Goal: Task Accomplishment & Management: Manage account settings

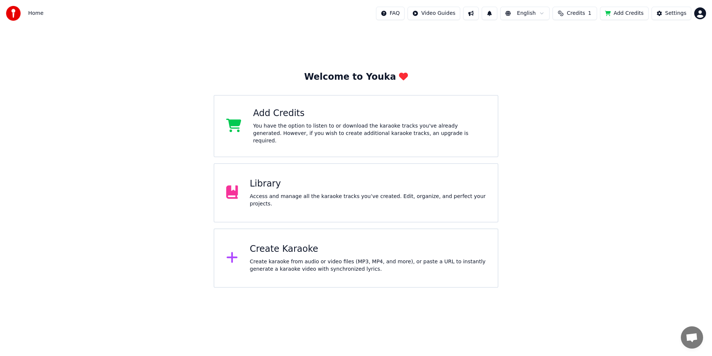
click at [310, 185] on div "Library" at bounding box center [368, 184] width 236 height 12
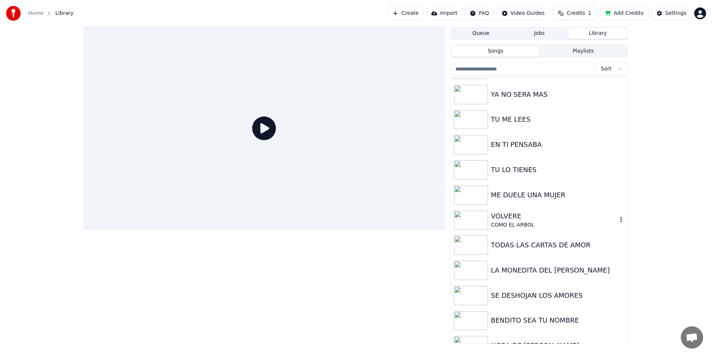
scroll to position [86, 0]
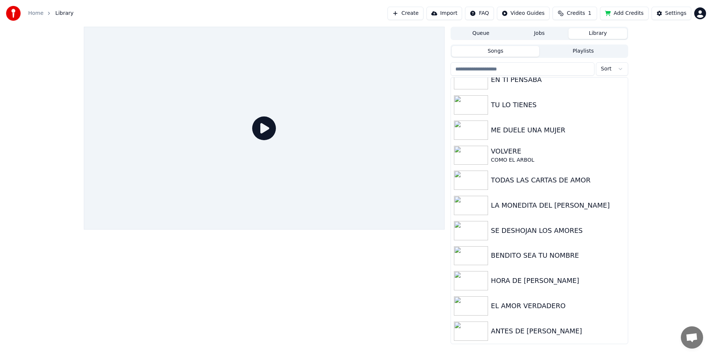
click at [664, 81] on div "Queue Jobs Library Songs Playlists Sort CUANTO ME QUISO 2 YA NO SERA MAS TU ME …" at bounding box center [356, 186] width 712 height 318
click at [552, 205] on div "LA MONEDITA DEL [PERSON_NAME]" at bounding box center [554, 205] width 126 height 10
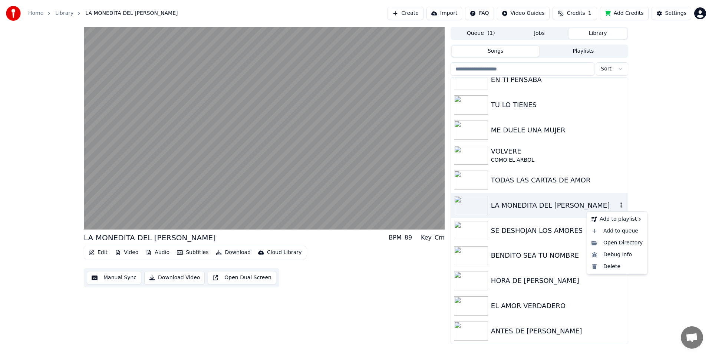
click at [618, 205] on icon "button" at bounding box center [621, 205] width 7 height 6
click at [654, 191] on div "LA MONEDITA DEL [PERSON_NAME] BPM 89 Key Cm Edit Video Audio Subtitles Download…" at bounding box center [356, 186] width 712 height 318
click at [345, 274] on div "Edit Video Audio Subtitles Download Cloud Library Manual Sync Download Video Op…" at bounding box center [264, 267] width 361 height 42
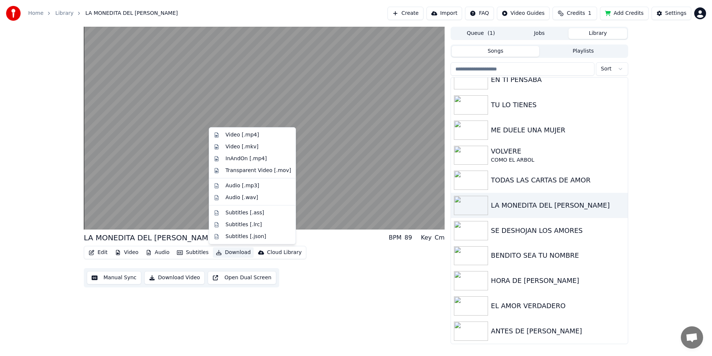
click at [200, 329] on div "LA MONEDITA DEL [PERSON_NAME] BPM 89 Key Cm Edit Video Audio Subtitles Download…" at bounding box center [264, 186] width 361 height 318
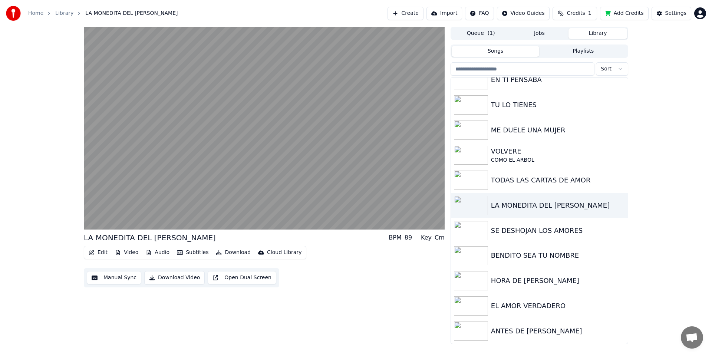
click at [359, 305] on div "LA MONEDITA DEL [PERSON_NAME] BPM 89 Key Cm Edit Video Audio Subtitles Download…" at bounding box center [264, 186] width 361 height 318
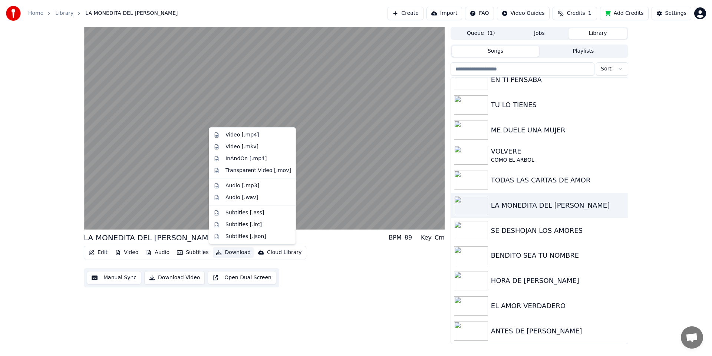
click at [233, 251] on button "Download" at bounding box center [233, 252] width 41 height 10
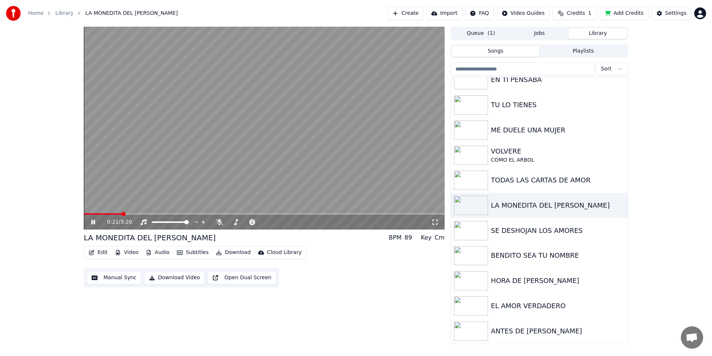
drag, startPoint x: 332, startPoint y: 313, endPoint x: 254, endPoint y: 276, distance: 86.0
click at [332, 313] on div "0:21 / 3:20 LA MONEDITA DEL [PERSON_NAME] BPM 89 Key Cm Edit Video Audio Subtit…" at bounding box center [264, 186] width 361 height 318
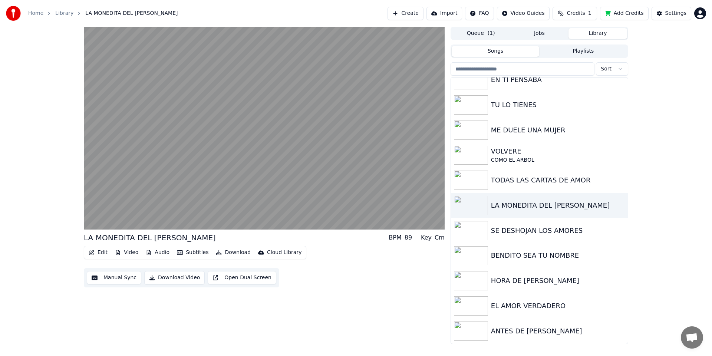
click at [191, 253] on button "Subtitles" at bounding box center [192, 252] width 37 height 10
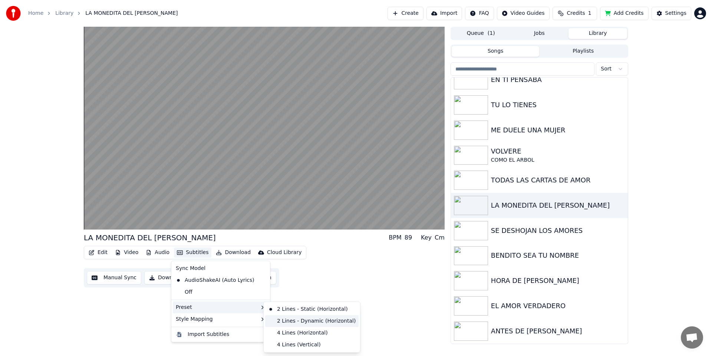
click at [300, 320] on div "2 Lines - Dynamic (Horizontal)" at bounding box center [311, 321] width 93 height 12
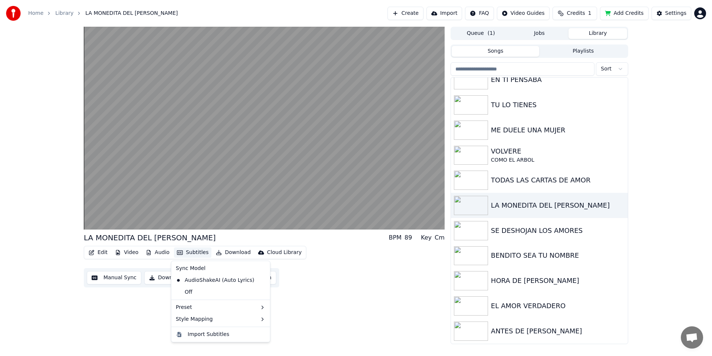
click at [197, 251] on button "Subtitles" at bounding box center [192, 252] width 37 height 10
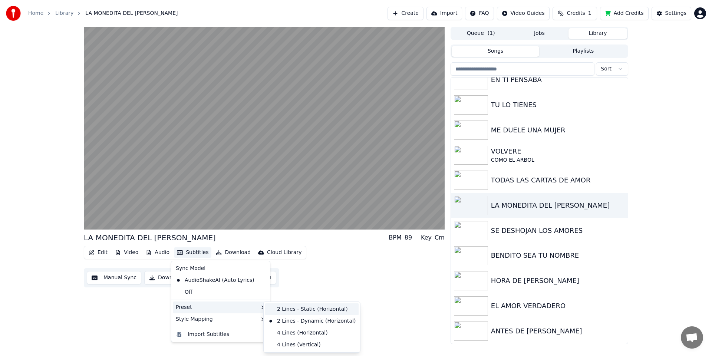
click at [297, 307] on div "2 Lines - Static (Horizontal)" at bounding box center [311, 309] width 93 height 12
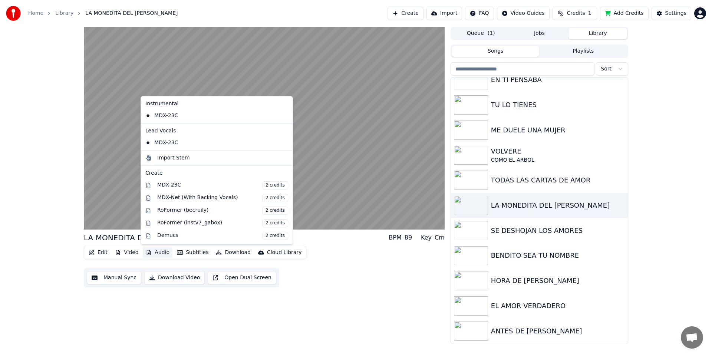
click at [161, 252] on button "Audio" at bounding box center [158, 252] width 30 height 10
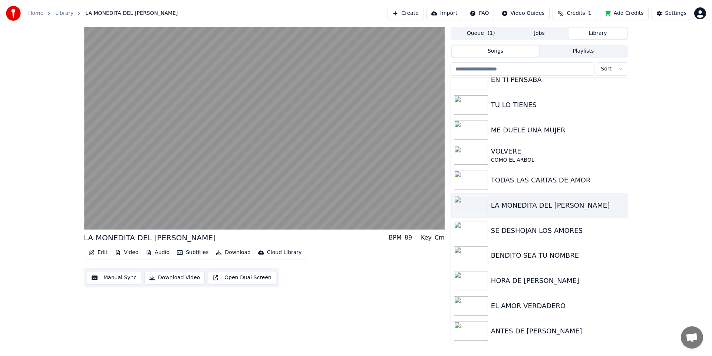
click at [339, 282] on div "Edit Video Audio Subtitles Download Cloud Library Manual Sync Download Video Op…" at bounding box center [264, 267] width 361 height 42
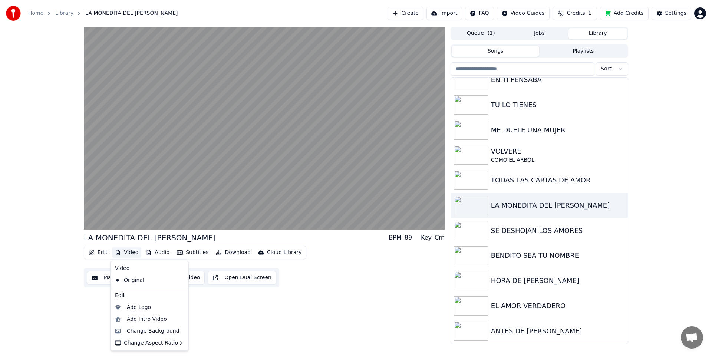
click at [127, 253] on button "Video" at bounding box center [126, 252] width 29 height 10
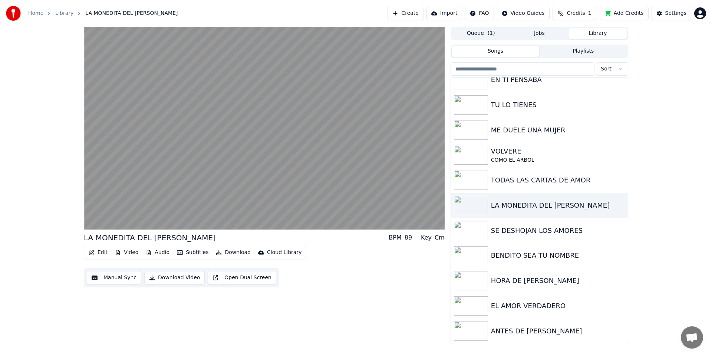
click at [315, 294] on div "LA MONEDITA DEL [PERSON_NAME] BPM 89 Key Cm Edit Video Audio Subtitles Download…" at bounding box center [264, 186] width 361 height 318
click at [103, 253] on button "Edit" at bounding box center [98, 252] width 25 height 10
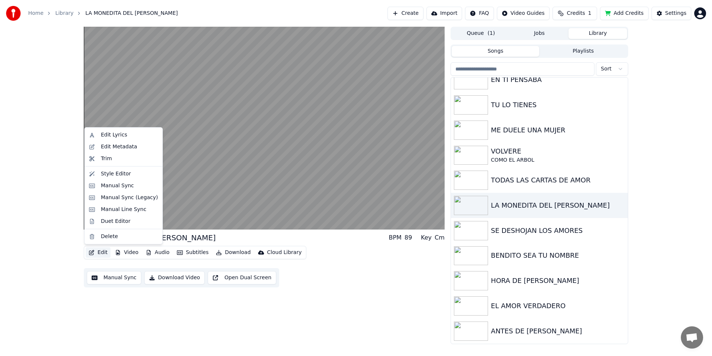
click at [276, 324] on div "LA MONEDITA DEL [PERSON_NAME] BPM 89 Key Cm Edit Video Audio Subtitles Download…" at bounding box center [264, 186] width 361 height 318
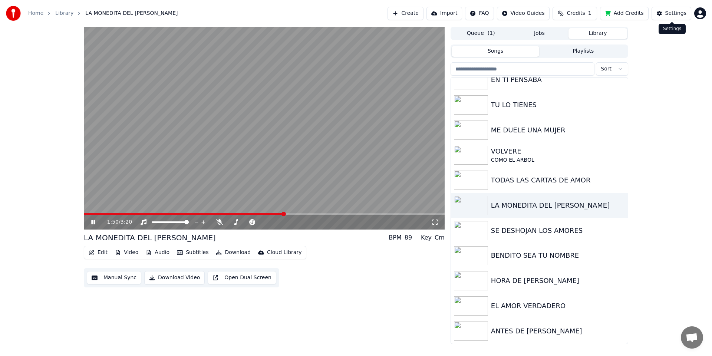
click at [664, 13] on button "Settings" at bounding box center [672, 13] width 40 height 13
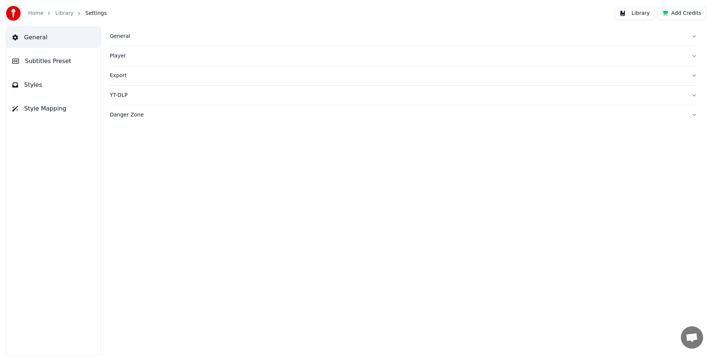
click at [62, 62] on span "Subtitles Preset" at bounding box center [48, 61] width 46 height 9
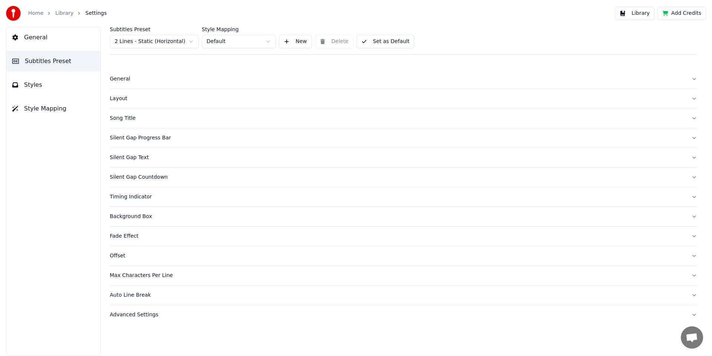
click at [264, 42] on html "Home Library Settings Library Add Credits General Subtitles Preset Styles Style…" at bounding box center [356, 178] width 712 height 356
click at [124, 78] on div "General" at bounding box center [398, 78] width 576 height 7
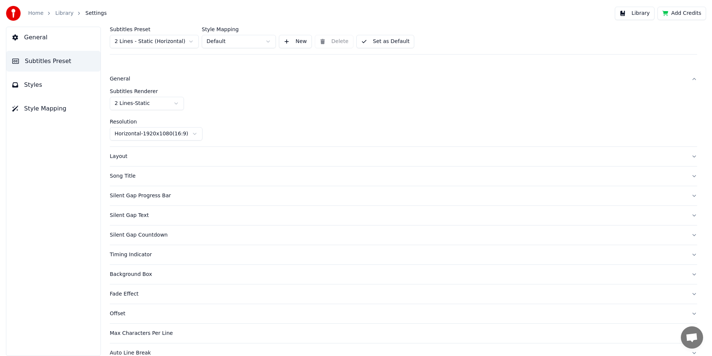
click at [163, 104] on html "Home Library Settings Library Add Credits General Subtitles Preset Styles Style…" at bounding box center [356, 178] width 712 height 356
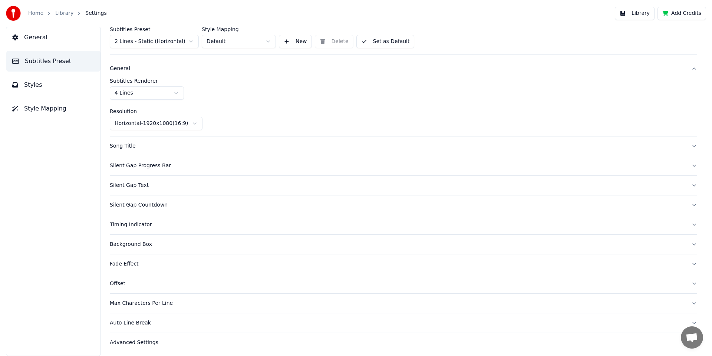
scroll to position [13, 0]
click at [125, 260] on div "Fade Effect" at bounding box center [398, 261] width 576 height 7
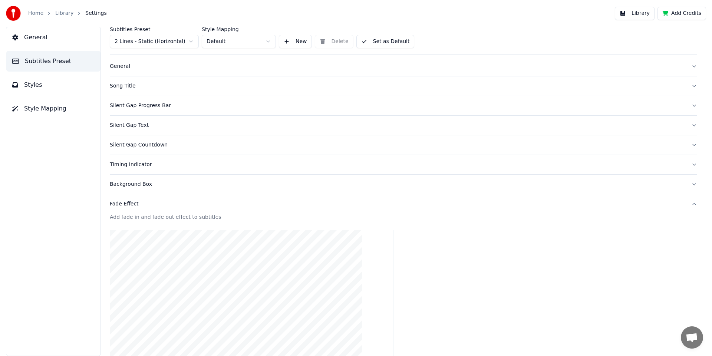
click at [50, 207] on div "General Subtitles Preset Styles Style Mapping" at bounding box center [53, 191] width 95 height 329
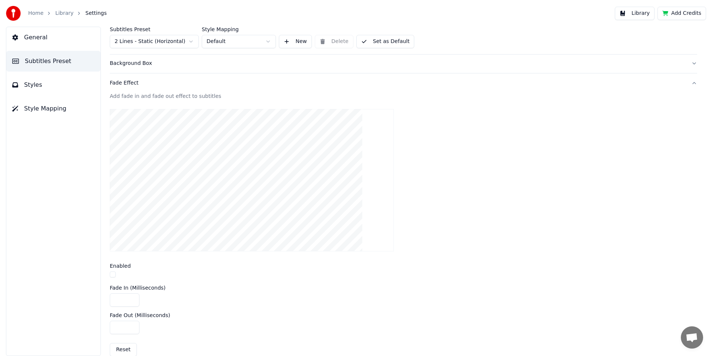
scroll to position [24, 0]
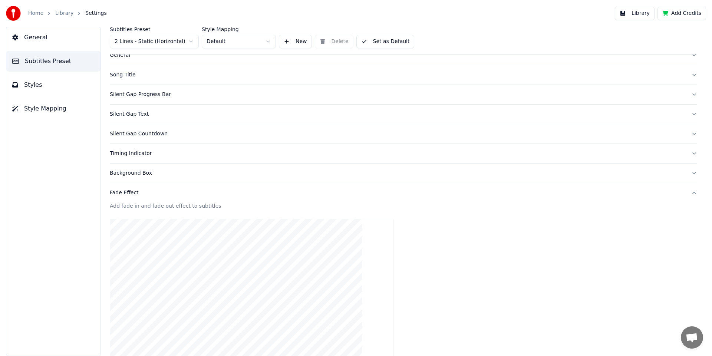
click at [125, 195] on div "Fade Effect" at bounding box center [398, 192] width 576 height 7
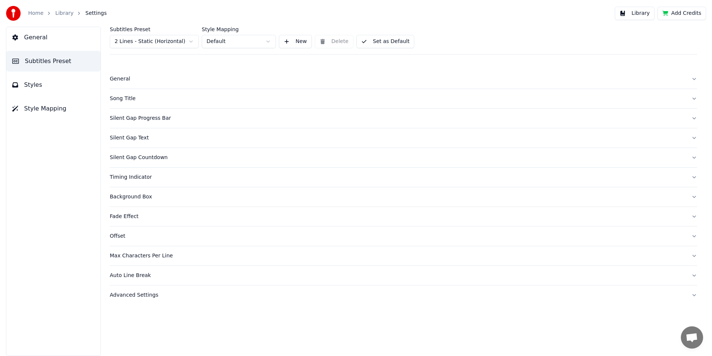
click at [127, 197] on div "Background Box" at bounding box center [398, 196] width 576 height 7
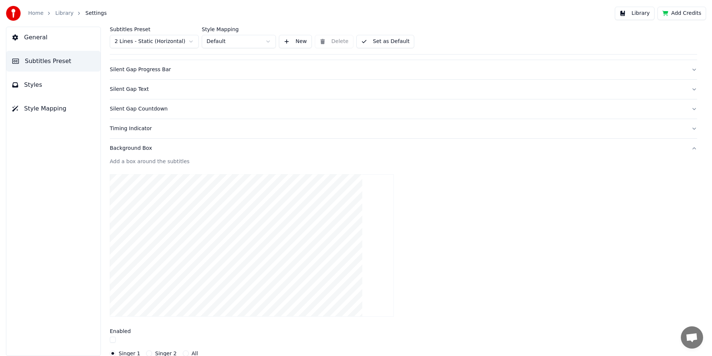
scroll to position [48, 0]
click at [139, 147] on div "Background Box" at bounding box center [398, 148] width 576 height 7
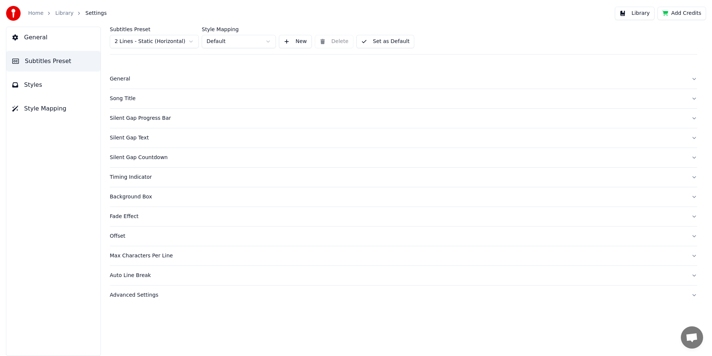
click at [134, 179] on div "Timing Indicator" at bounding box center [398, 177] width 576 height 7
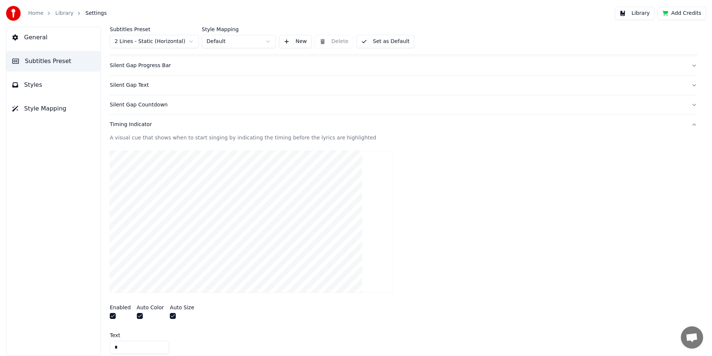
scroll to position [112, 0]
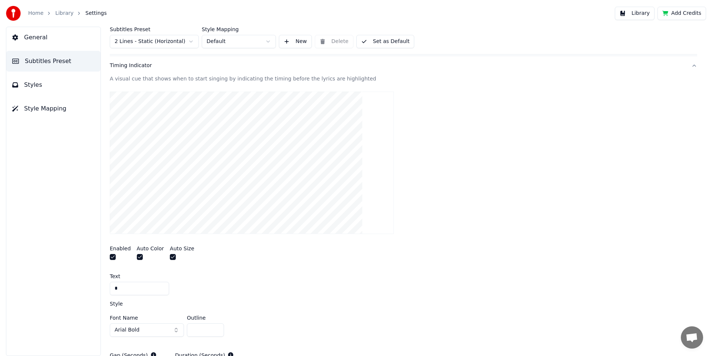
drag, startPoint x: 119, startPoint y: 289, endPoint x: 105, endPoint y: 287, distance: 13.8
click at [105, 287] on div "Subtitles Preset 2 Lines - Static (Horizontal) Style Mapping Default New Delete…" at bounding box center [403, 191] width 617 height 329
click at [201, 282] on div "*" at bounding box center [404, 288] width 588 height 13
click at [124, 289] on input "*" at bounding box center [139, 288] width 59 height 13
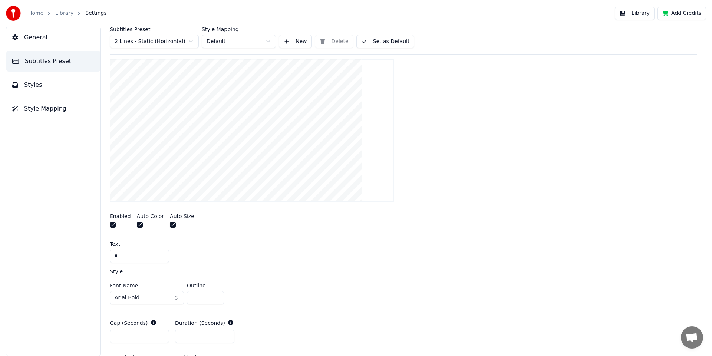
scroll to position [146, 0]
click at [216, 295] on input "**" at bounding box center [205, 295] width 37 height 13
click at [216, 294] on input "**" at bounding box center [205, 295] width 37 height 13
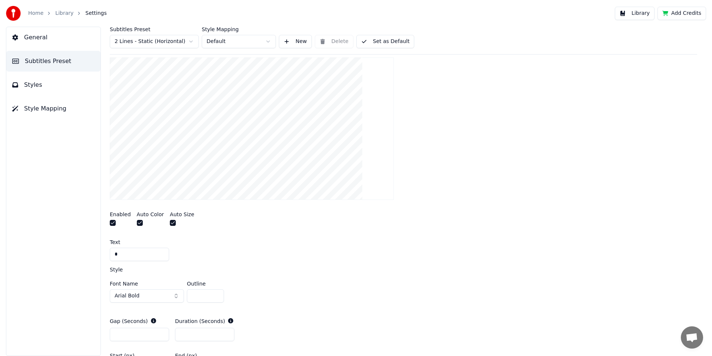
click at [216, 294] on input "**" at bounding box center [205, 295] width 37 height 13
click at [145, 297] on button "Arial Bold" at bounding box center [147, 295] width 74 height 13
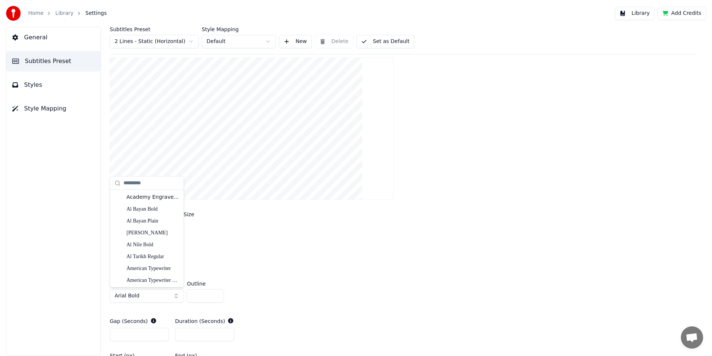
click at [301, 260] on div "*" at bounding box center [404, 254] width 588 height 13
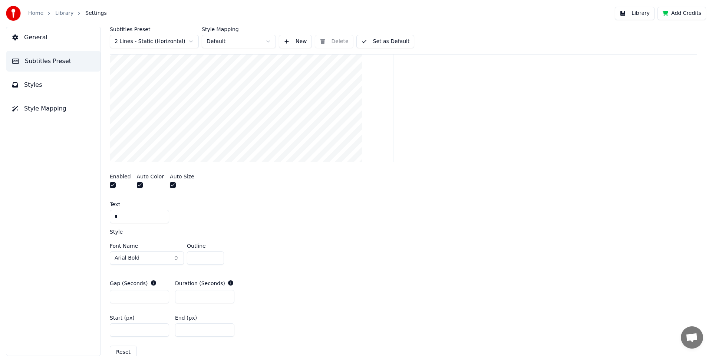
scroll to position [185, 0]
click at [282, 249] on div "Font Name Arial Bold Outline **" at bounding box center [404, 254] width 588 height 24
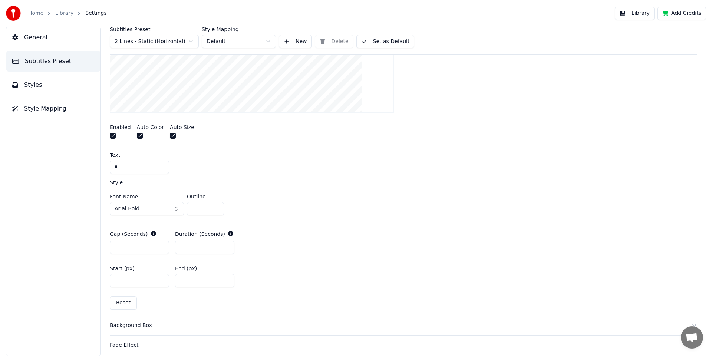
scroll to position [283, 0]
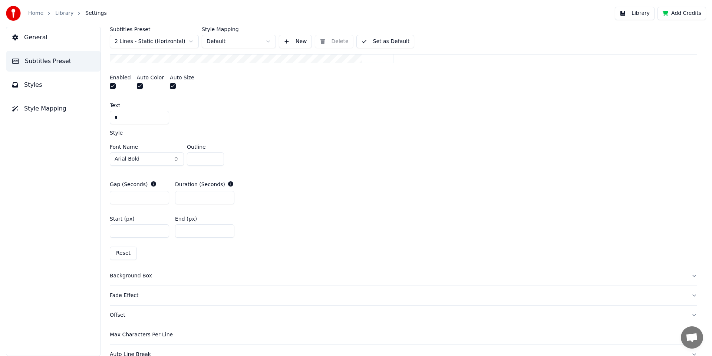
click at [216, 159] on input "**" at bounding box center [205, 158] width 37 height 13
click at [218, 156] on input "**" at bounding box center [205, 158] width 37 height 13
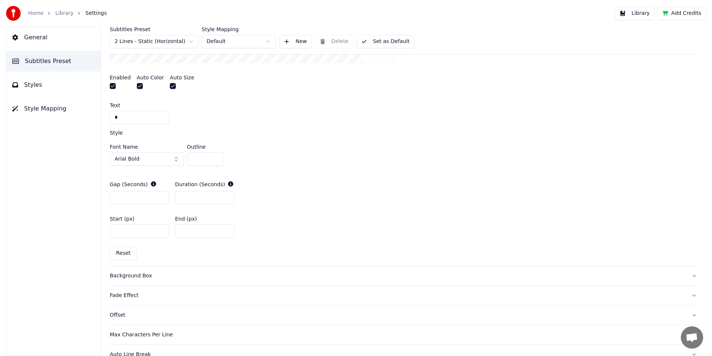
click at [279, 198] on div "Gap (Seconds) * Duration (Seconds) *" at bounding box center [404, 193] width 588 height 36
click at [125, 256] on button "Reset" at bounding box center [123, 253] width 27 height 13
drag, startPoint x: 200, startPoint y: 161, endPoint x: 182, endPoint y: 159, distance: 17.6
click at [182, 159] on div "Font Name Arial Bold Outline *" at bounding box center [404, 156] width 588 height 24
click at [216, 157] on input "**" at bounding box center [205, 158] width 37 height 13
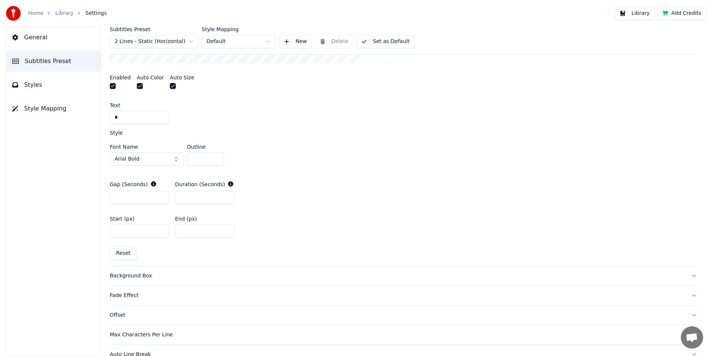
click at [216, 157] on input "**" at bounding box center [205, 158] width 37 height 13
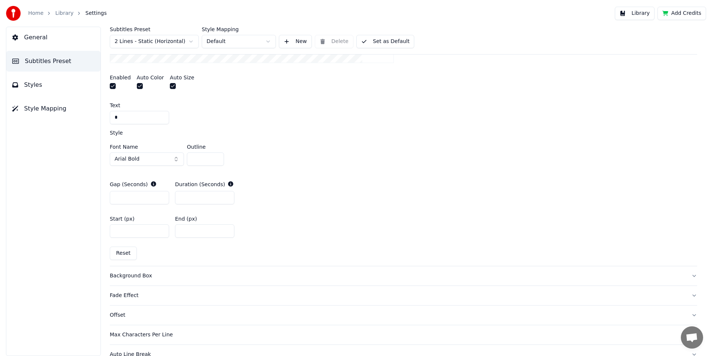
click at [216, 157] on input "**" at bounding box center [205, 158] width 37 height 13
type input "**"
click at [216, 157] on input "**" at bounding box center [205, 158] width 37 height 13
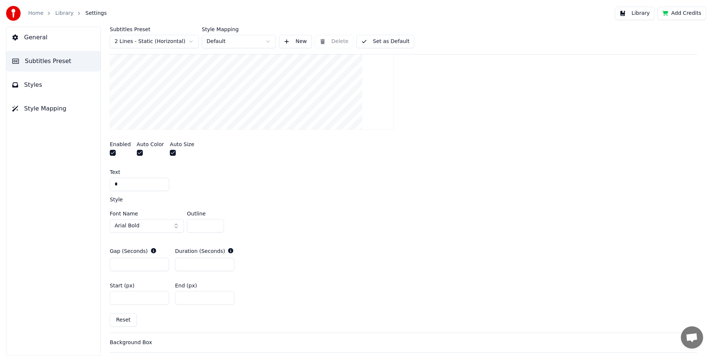
scroll to position [0, 0]
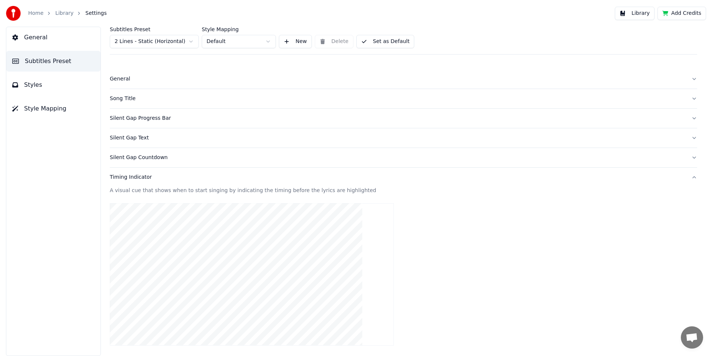
click at [128, 178] on div "Timing Indicator" at bounding box center [398, 177] width 576 height 7
click at [151, 257] on div "Max Characters Per Line" at bounding box center [398, 255] width 576 height 7
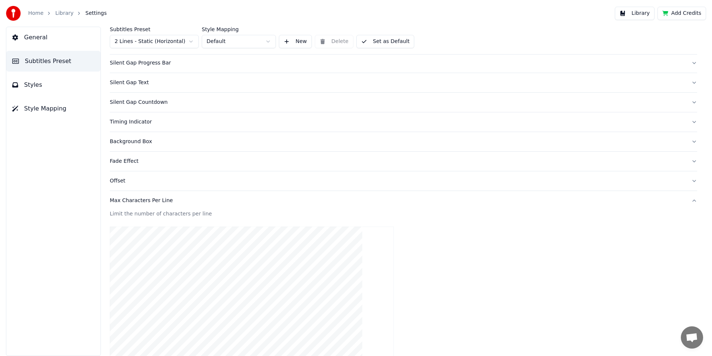
scroll to position [104, 0]
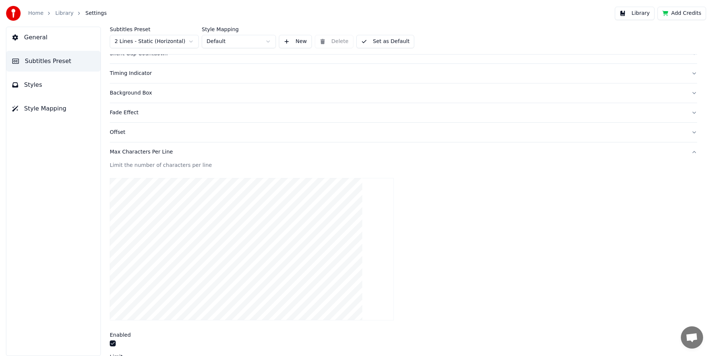
click at [78, 172] on div "General Subtitles Preset Styles Style Mapping" at bounding box center [53, 191] width 95 height 329
click at [132, 152] on div "Max Characters Per Line" at bounding box center [398, 151] width 576 height 7
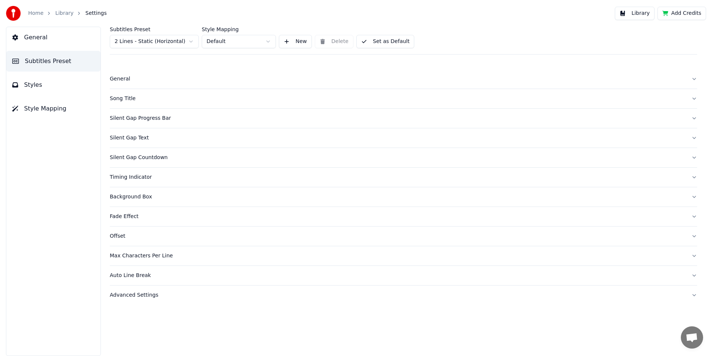
click at [141, 254] on div "Max Characters Per Line" at bounding box center [398, 255] width 576 height 7
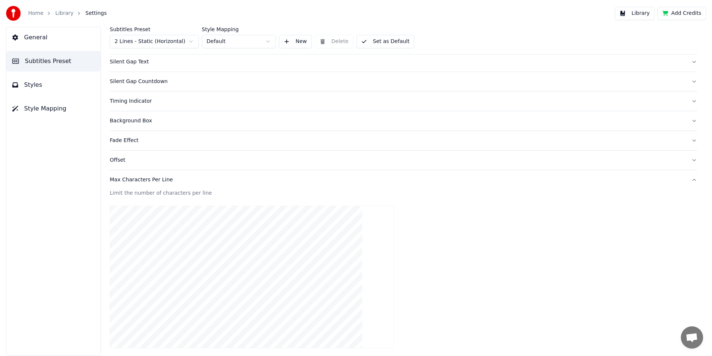
scroll to position [68, 0]
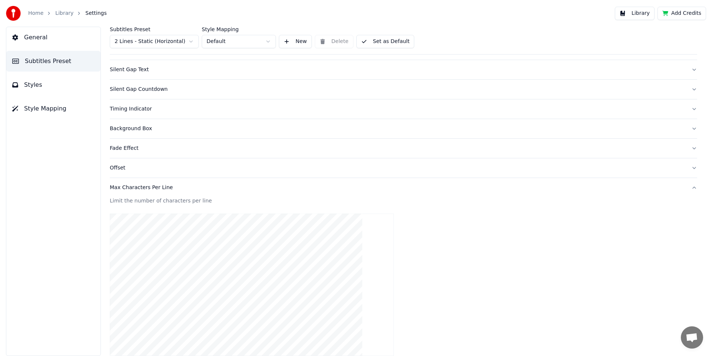
click at [125, 187] on div "Max Characters Per Line" at bounding box center [398, 187] width 576 height 7
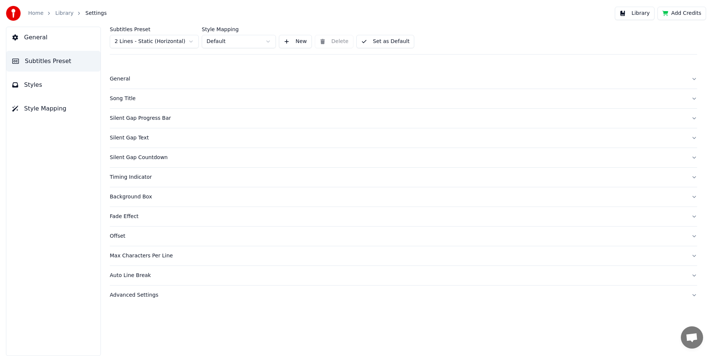
click at [124, 278] on div "Auto Line Break" at bounding box center [398, 275] width 576 height 7
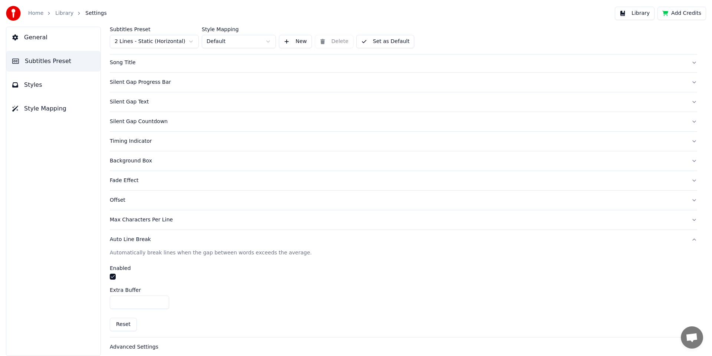
scroll to position [42, 0]
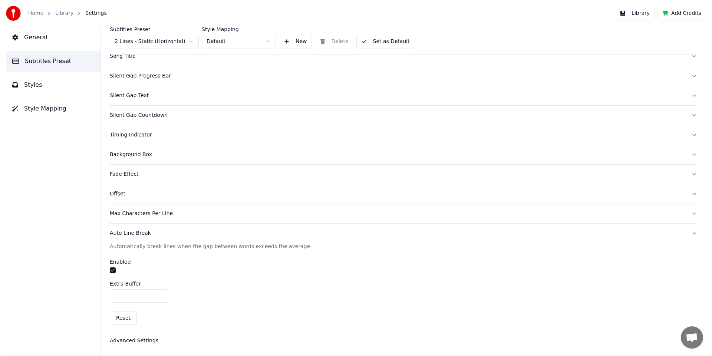
click at [128, 232] on div "Auto Line Break" at bounding box center [398, 233] width 576 height 7
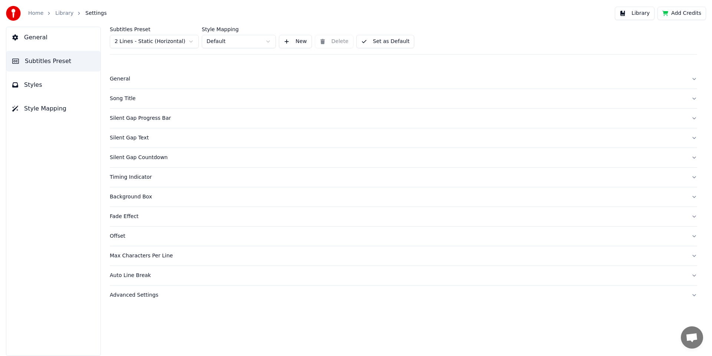
click at [134, 293] on div "Advanced Settings" at bounding box center [398, 295] width 576 height 7
click at [125, 99] on div "Song Title" at bounding box center [398, 98] width 576 height 7
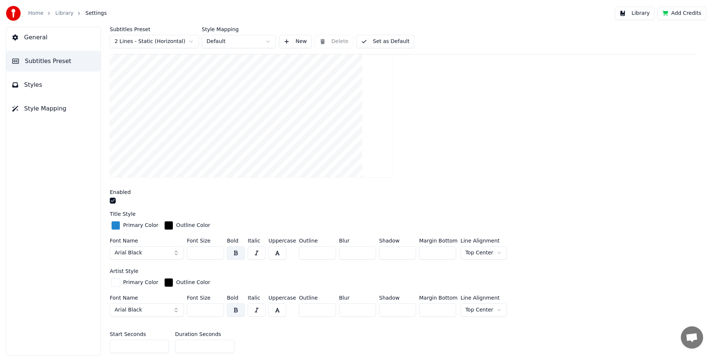
scroll to position [93, 0]
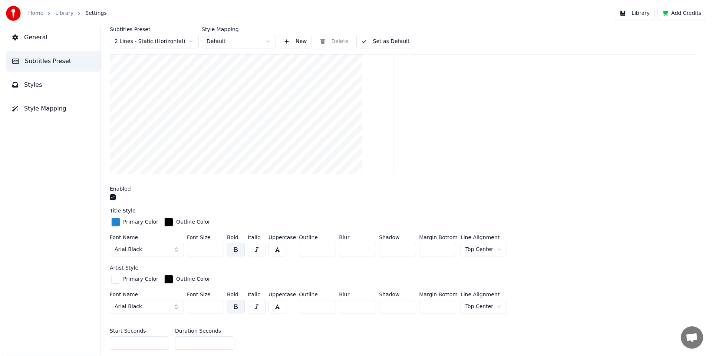
click at [328, 250] on input "*" at bounding box center [317, 249] width 37 height 13
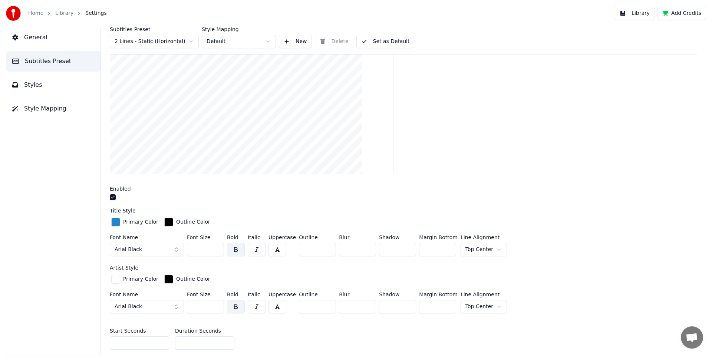
type input "*"
click at [328, 248] on input "*" at bounding box center [317, 249] width 37 height 13
click at [311, 271] on div "Artist Style Primary Color Outline Color Font Name Arial Black Font Size *** Bo…" at bounding box center [404, 290] width 588 height 51
click at [328, 306] on input "*" at bounding box center [317, 306] width 37 height 13
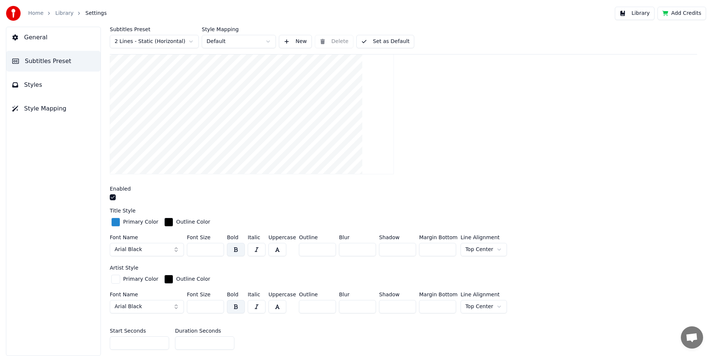
click at [328, 306] on input "*" at bounding box center [317, 306] width 37 height 13
type input "*"
click at [328, 306] on input "*" at bounding box center [317, 306] width 37 height 13
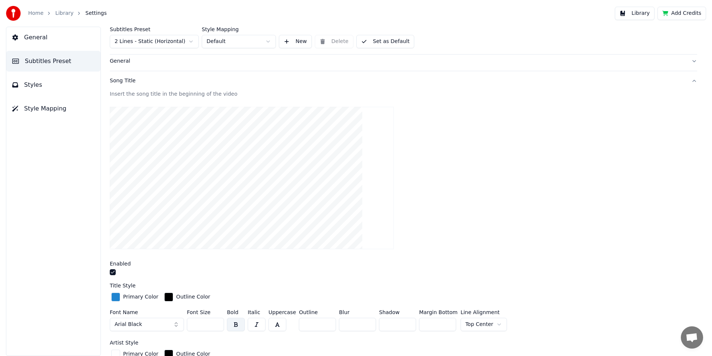
scroll to position [0, 0]
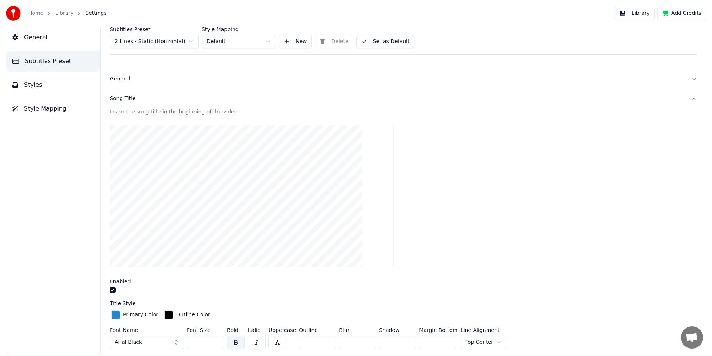
click at [124, 282] on label "Enabled" at bounding box center [120, 281] width 21 height 5
click at [129, 303] on label "Title Style" at bounding box center [123, 303] width 26 height 5
click at [125, 283] on label "Enabled" at bounding box center [120, 281] width 21 height 5
click at [117, 102] on div "Song Title" at bounding box center [398, 98] width 576 height 7
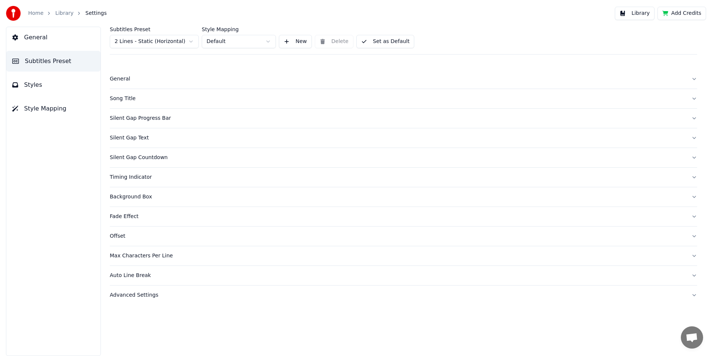
click at [164, 255] on div "Max Characters Per Line" at bounding box center [398, 255] width 576 height 7
click at [47, 43] on button "General" at bounding box center [53, 37] width 94 height 21
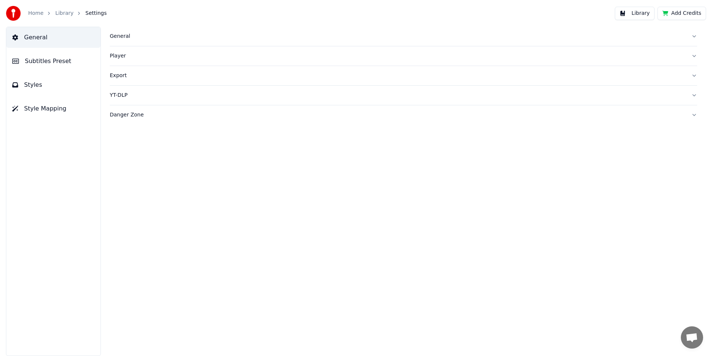
click at [43, 93] on button "Styles" at bounding box center [53, 85] width 94 height 21
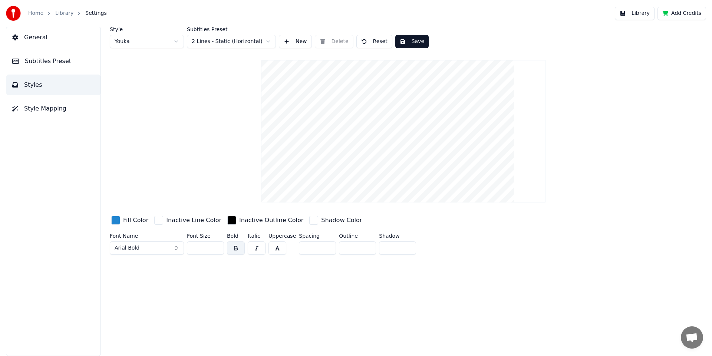
click at [175, 247] on button "Arial Bold" at bounding box center [147, 247] width 74 height 13
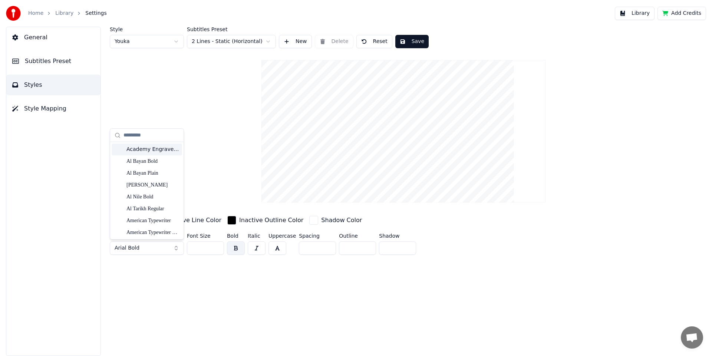
click at [159, 148] on div "Academy Engraved LET Plain:1.0" at bounding box center [152, 149] width 53 height 7
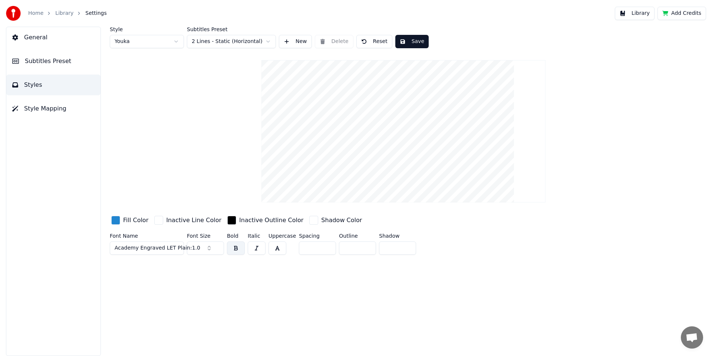
click at [183, 249] on span "Academy Engraved LET Plain:1.0" at bounding box center [158, 247] width 86 height 7
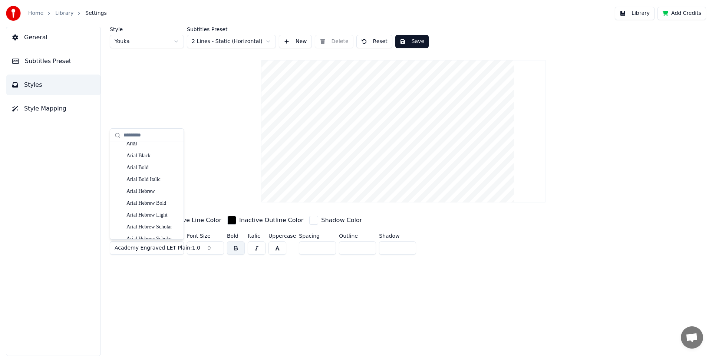
scroll to position [384, 0]
click at [153, 184] on div "Arial Bold" at bounding box center [152, 180] width 53 height 7
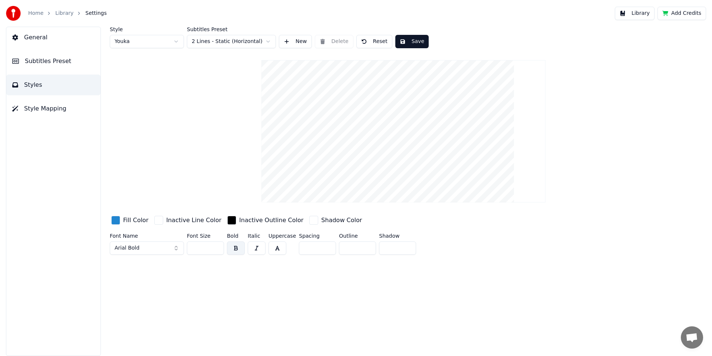
click at [200, 288] on div "Style Youka Subtitles Preset 2 Lines - Static (Horizontal) New Delete Reset Sav…" at bounding box center [403, 191] width 617 height 329
click at [198, 288] on div "Style Youka Subtitles Preset 2 Lines - Static (Horizontal) New Delete Reset Sav…" at bounding box center [403, 191] width 617 height 329
click at [218, 247] on input "**" at bounding box center [205, 247] width 37 height 13
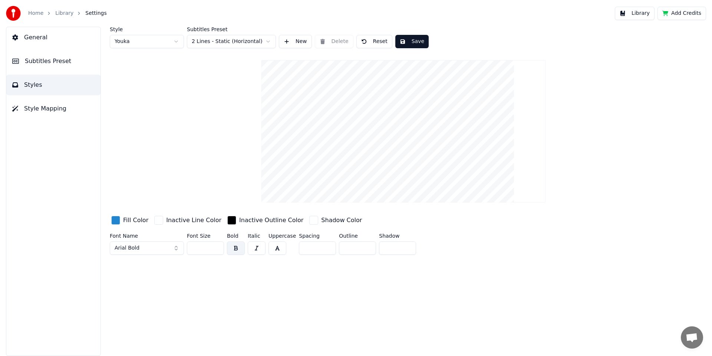
click at [217, 247] on input "***" at bounding box center [205, 247] width 37 height 13
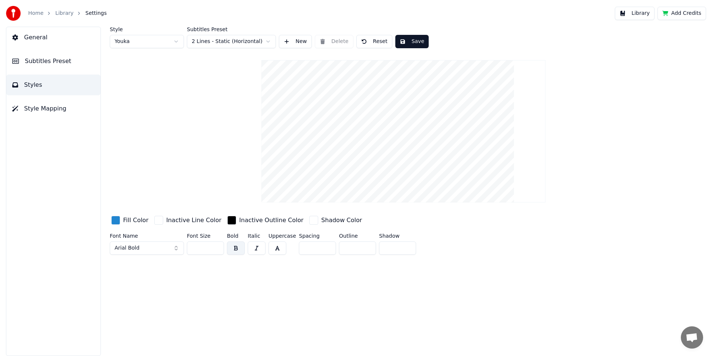
click at [217, 247] on input "***" at bounding box center [205, 247] width 37 height 13
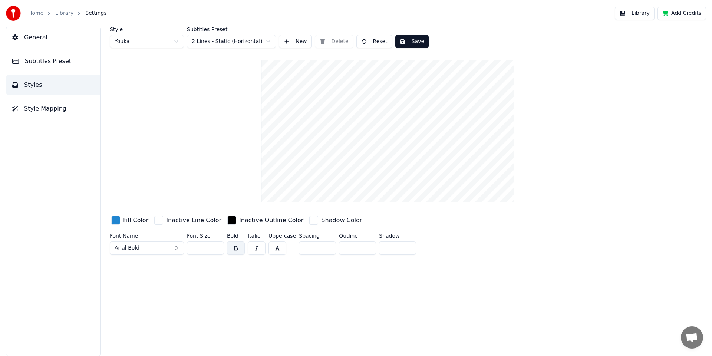
click at [217, 247] on input "***" at bounding box center [205, 247] width 37 height 13
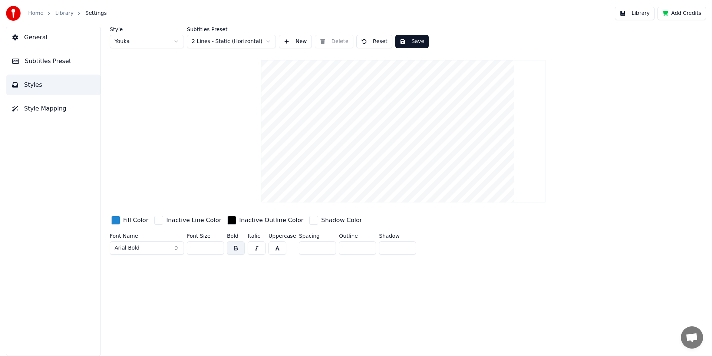
click at [217, 247] on input "***" at bounding box center [205, 247] width 37 height 13
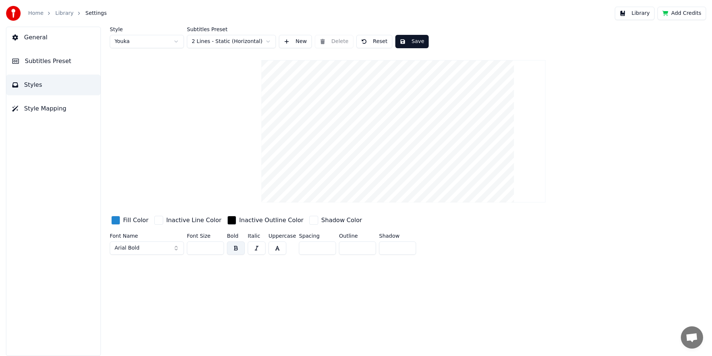
click at [217, 247] on input "***" at bounding box center [205, 247] width 37 height 13
click at [218, 247] on input "***" at bounding box center [205, 247] width 37 height 13
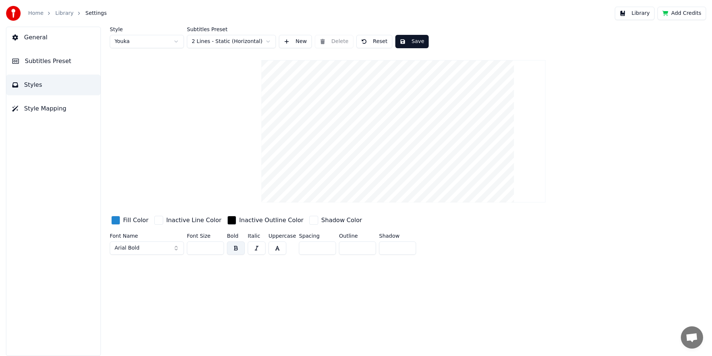
click at [218, 247] on input "***" at bounding box center [205, 247] width 37 height 13
type input "***"
click at [218, 247] on input "***" at bounding box center [205, 247] width 37 height 13
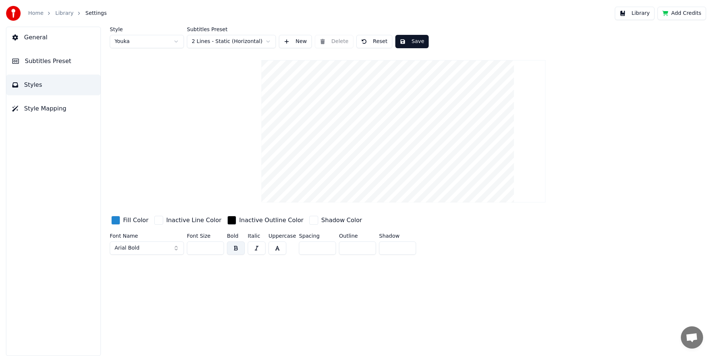
click at [198, 162] on div "Style Youka Subtitles Preset 2 Lines - Static (Horizontal) New Delete Reset Sav…" at bounding box center [404, 142] width 588 height 231
click at [214, 291] on div "Style Youka Subtitles Preset 2 Lines - Static (Horizontal) New Delete Reset Sav…" at bounding box center [403, 191] width 617 height 329
click at [234, 247] on button "button" at bounding box center [236, 247] width 18 height 13
click at [260, 250] on button "button" at bounding box center [257, 247] width 18 height 13
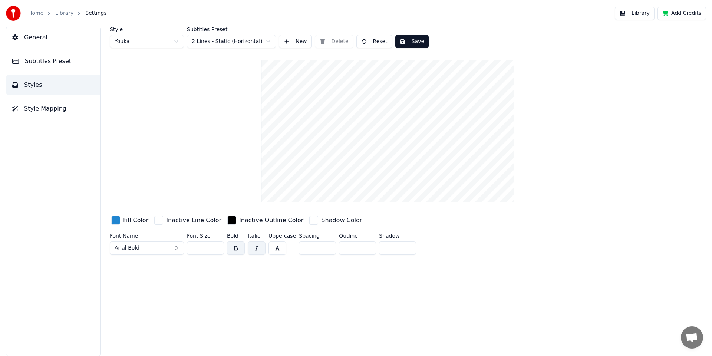
click at [260, 250] on button "button" at bounding box center [257, 247] width 18 height 13
click at [312, 282] on div "Style Youka Subtitles Preset 2 Lines - Static (Horizontal) New Delete Reset Sav…" at bounding box center [403, 191] width 617 height 329
click at [230, 187] on div "Style Youka Subtitles Preset 2 Lines - Static (Horizontal) New Delete Reset Sav…" at bounding box center [404, 142] width 588 height 231
click at [224, 282] on div "Style Youka Subtitles Preset 2 Lines - Static (Horizontal) New Delete Reset Sav…" at bounding box center [403, 191] width 617 height 329
click at [412, 42] on button "Save" at bounding box center [411, 41] width 33 height 13
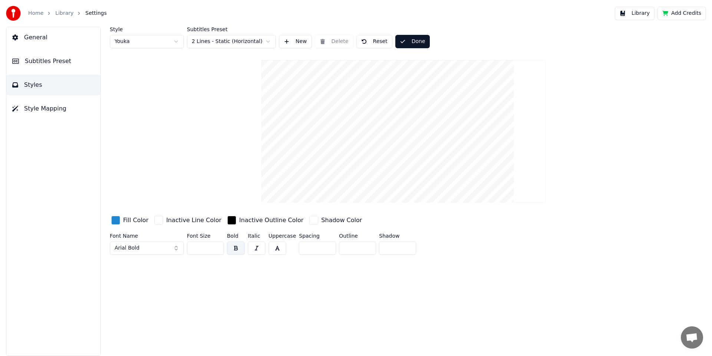
click at [40, 13] on link "Home" at bounding box center [35, 13] width 15 height 7
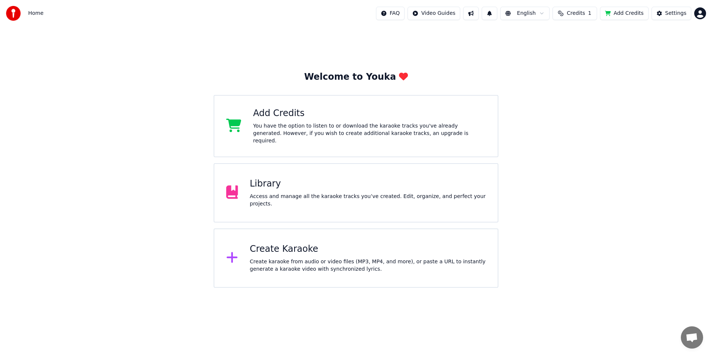
click at [54, 14] on div "Home FAQ Video Guides English Credits 1 Add Credits Settings" at bounding box center [356, 13] width 712 height 27
click at [266, 185] on div "Library" at bounding box center [368, 184] width 236 height 12
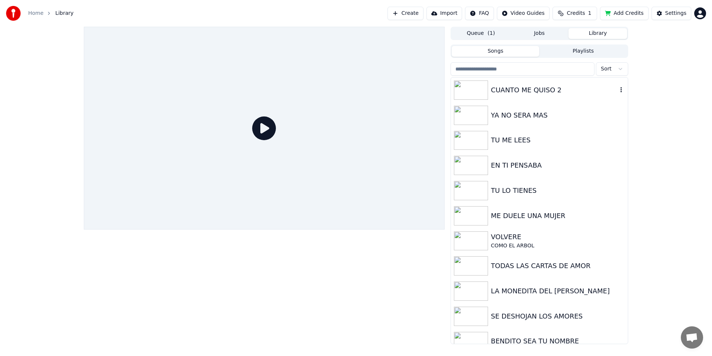
click at [479, 94] on img at bounding box center [471, 89] width 34 height 19
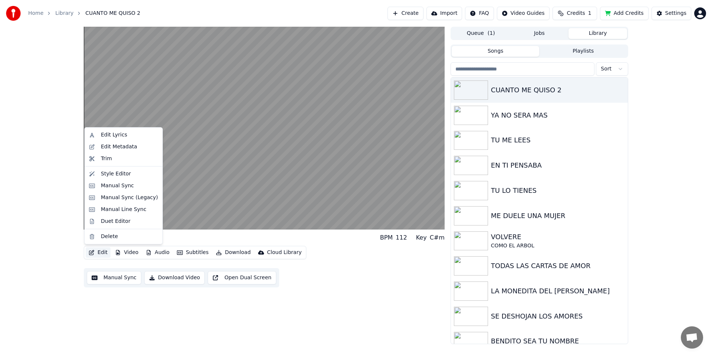
click at [98, 251] on button "Edit" at bounding box center [98, 252] width 25 height 10
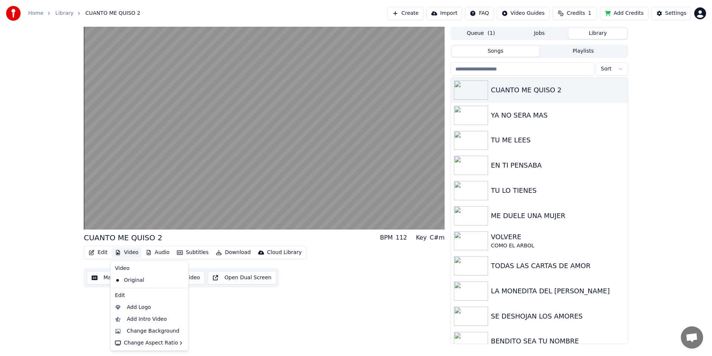
drag, startPoint x: 343, startPoint y: 322, endPoint x: 386, endPoint y: 265, distance: 70.7
click at [343, 322] on div "CUANTO ME QUISO 2 BPM 112 Key C#m Edit Video Audio Subtitles Download Cloud Lib…" at bounding box center [264, 186] width 361 height 318
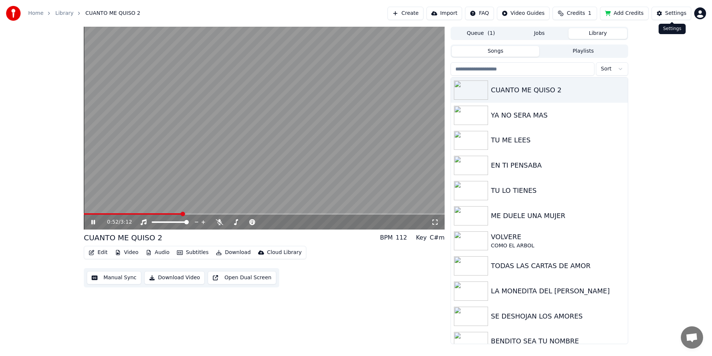
click at [661, 15] on button "Settings" at bounding box center [672, 13] width 40 height 13
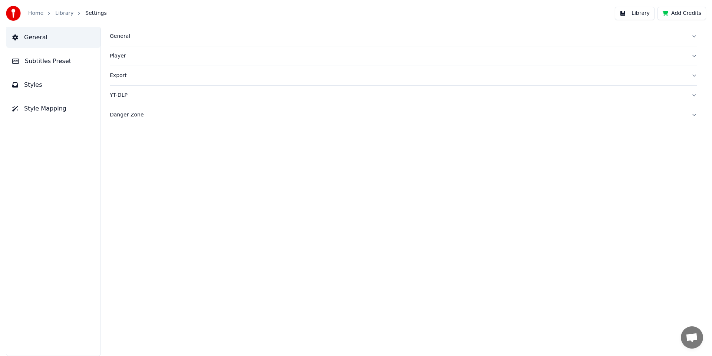
click at [49, 60] on span "Subtitles Preset" at bounding box center [48, 61] width 46 height 9
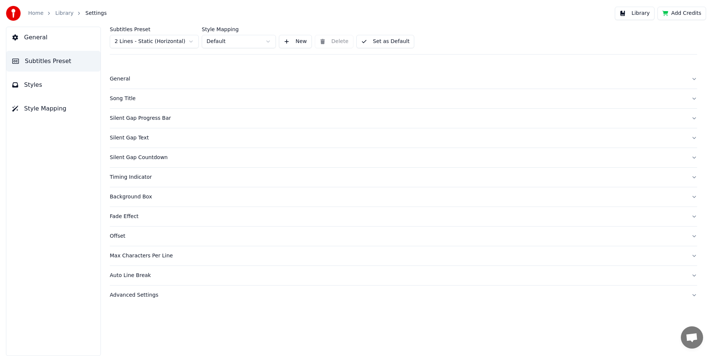
click at [123, 79] on div "General" at bounding box center [398, 78] width 576 height 7
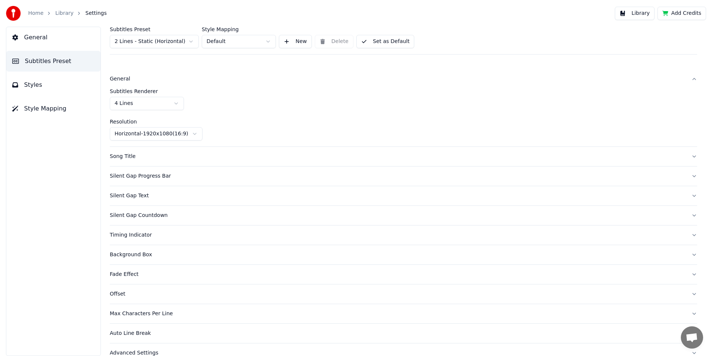
click at [176, 104] on html "Home Library Settings Library Add Credits General Subtitles Preset Styles Style…" at bounding box center [356, 178] width 712 height 356
click at [244, 119] on label "Resolution" at bounding box center [404, 121] width 588 height 5
click at [488, 35] on div "Subtitles Preset 2 Lines - Static (Horizontal) Style Mapping Default New Delete…" at bounding box center [404, 41] width 588 height 28
click at [678, 13] on button "Add Credits" at bounding box center [682, 13] width 49 height 13
click at [39, 10] on link "Home" at bounding box center [35, 13] width 15 height 7
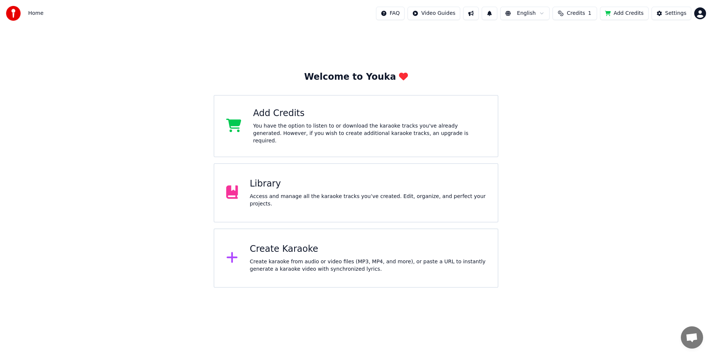
click at [309, 178] on div "Library" at bounding box center [368, 184] width 236 height 12
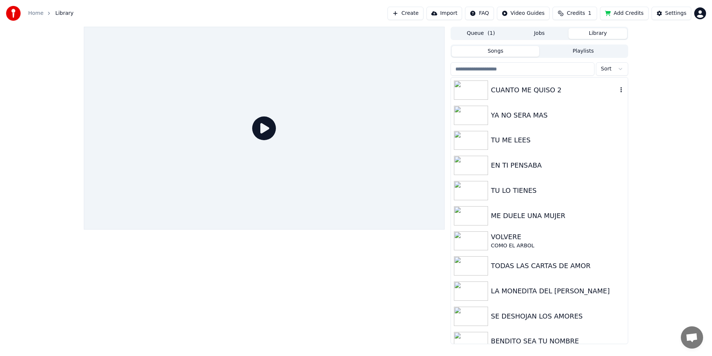
click at [484, 93] on img at bounding box center [471, 89] width 34 height 19
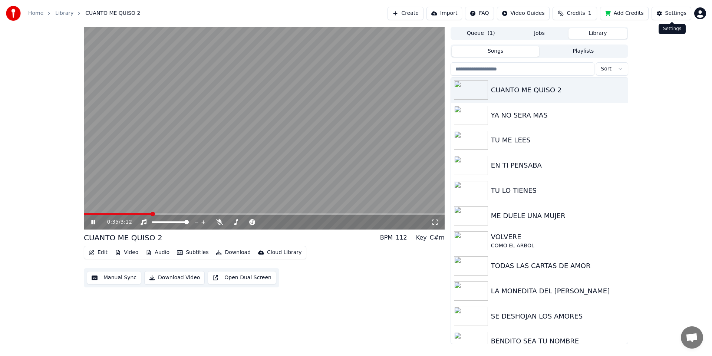
click at [681, 13] on div "Settings" at bounding box center [675, 13] width 21 height 7
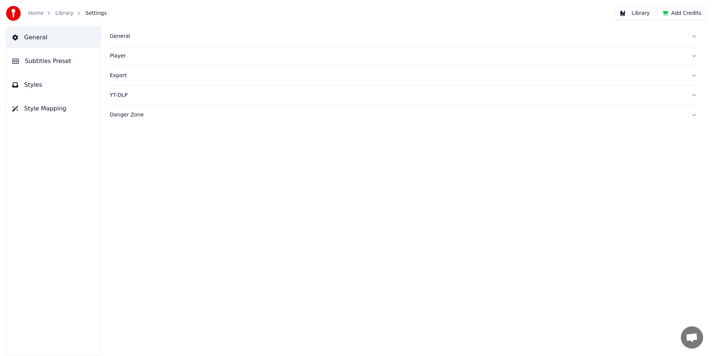
click at [42, 43] on button "General" at bounding box center [53, 37] width 94 height 21
click at [43, 57] on span "Subtitles Preset" at bounding box center [48, 61] width 46 height 9
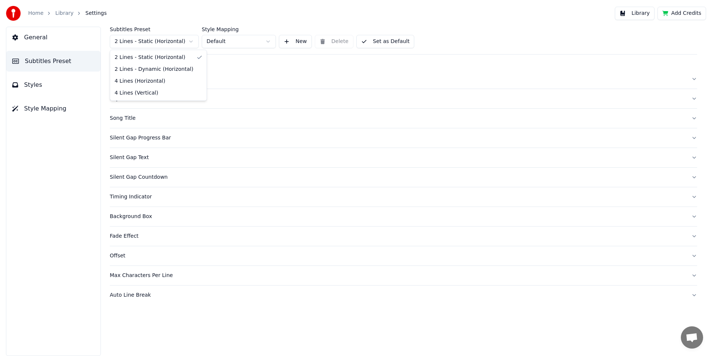
click at [191, 42] on html "Home Library Settings Library Add Credits General Subtitles Preset Styles Style…" at bounding box center [356, 178] width 712 height 356
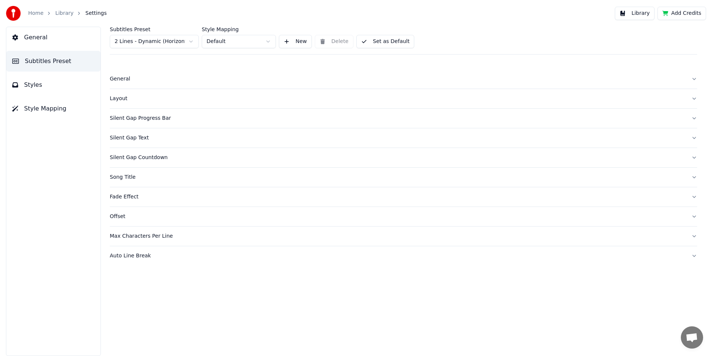
click at [626, 12] on button "Library" at bounding box center [635, 13] width 40 height 13
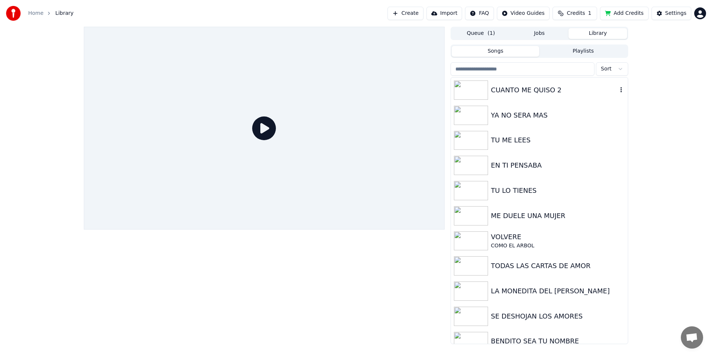
click at [501, 96] on div "CUANTO ME QUISO 2" at bounding box center [539, 90] width 177 height 25
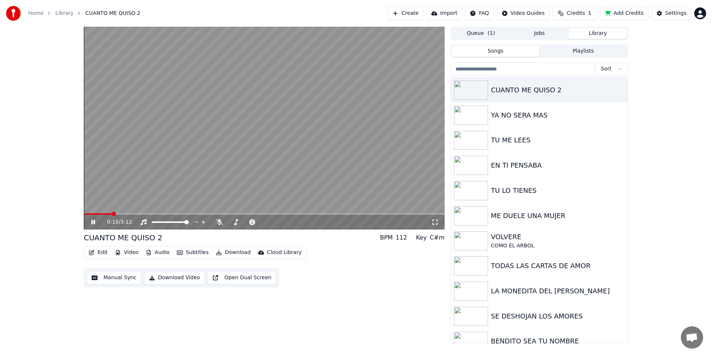
click at [111, 214] on span at bounding box center [264, 213] width 361 height 1
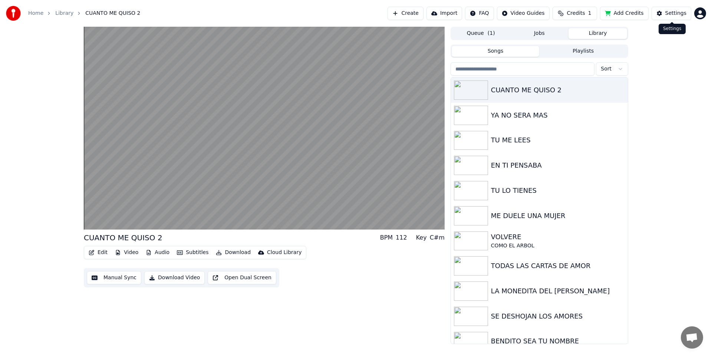
click at [657, 15] on button "Settings" at bounding box center [672, 13] width 40 height 13
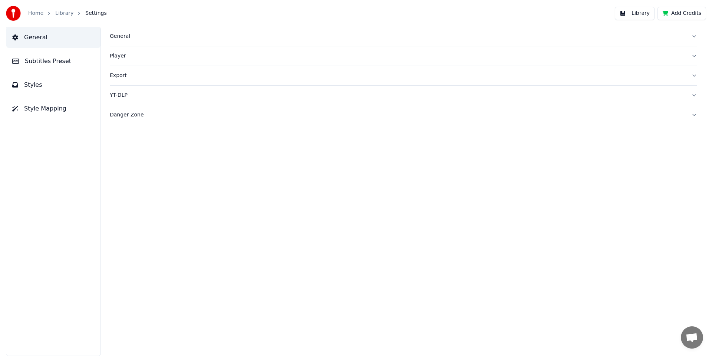
click at [122, 33] on div "General" at bounding box center [398, 36] width 576 height 7
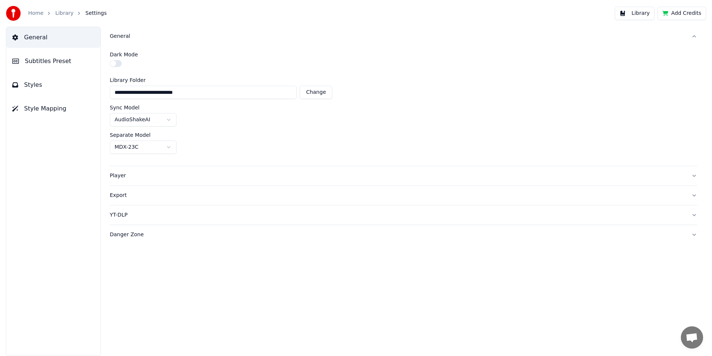
click at [55, 66] on button "Subtitles Preset" at bounding box center [53, 61] width 94 height 21
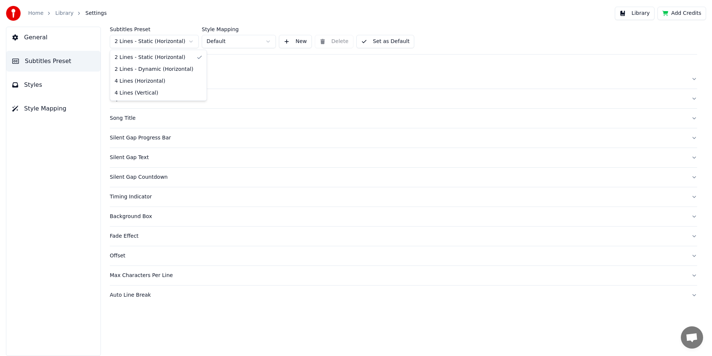
click at [190, 42] on html "Home Library Settings Library Add Credits General Subtitles Preset Styles Style…" at bounding box center [356, 178] width 712 height 356
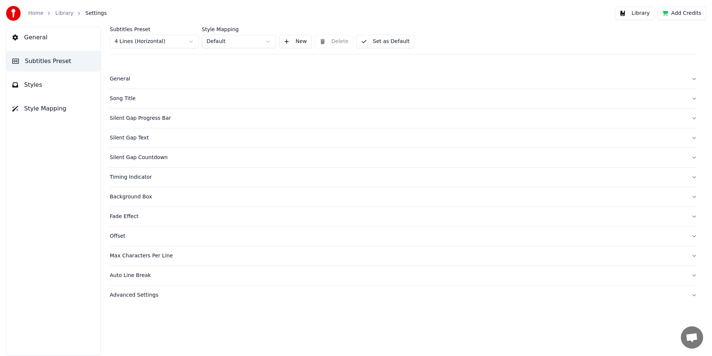
click at [119, 100] on div "Song Title" at bounding box center [398, 98] width 576 height 7
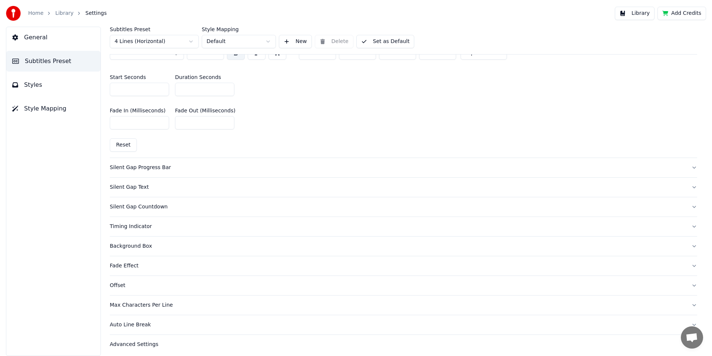
scroll to position [349, 0]
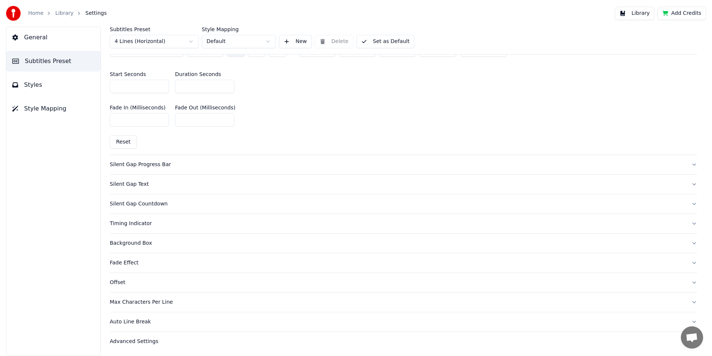
click at [132, 262] on div "Fade Effect" at bounding box center [398, 262] width 576 height 7
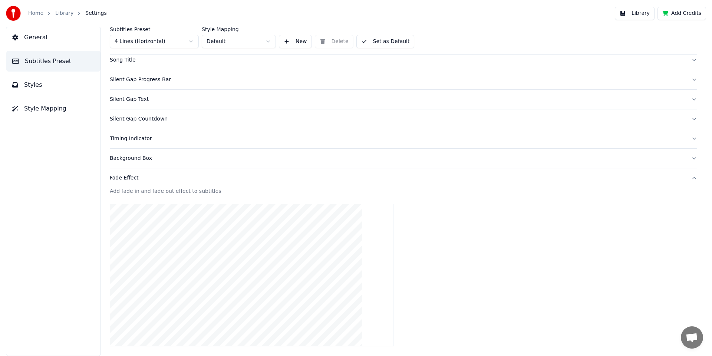
scroll to position [224, 0]
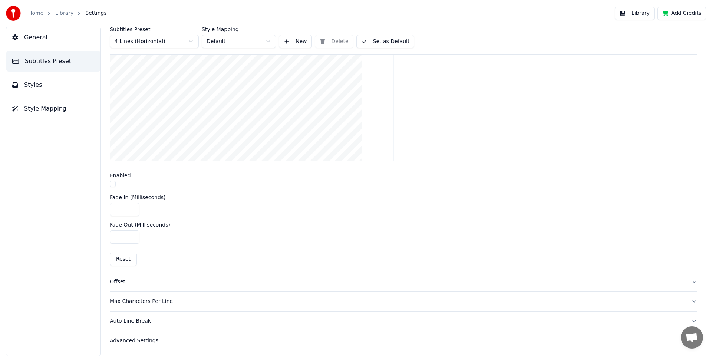
click at [145, 342] on div "Advanced Settings" at bounding box center [398, 340] width 576 height 7
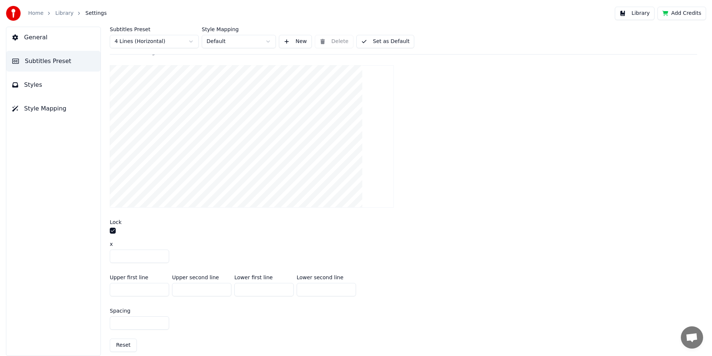
scroll to position [263, 0]
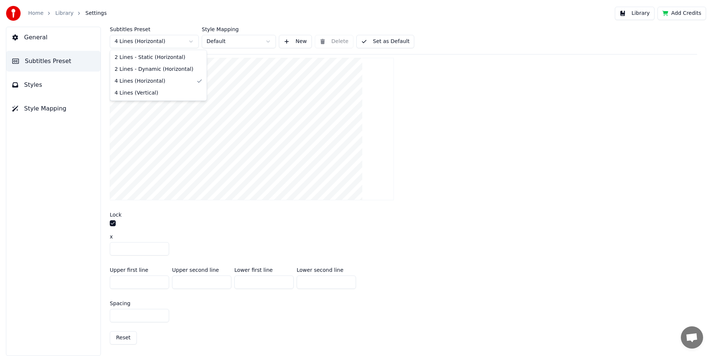
click at [191, 40] on html "Home Library Settings Library Add Credits General Subtitles Preset Styles Style…" at bounding box center [356, 178] width 712 height 356
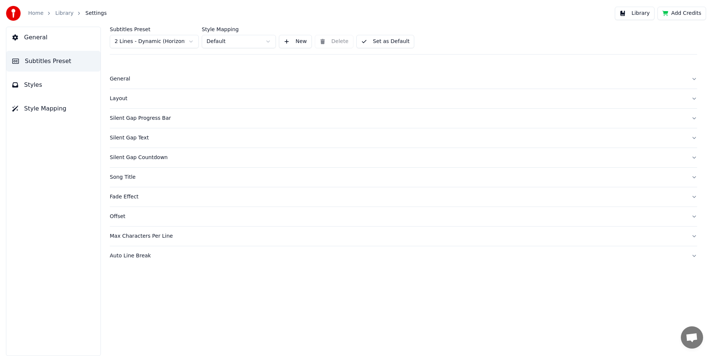
scroll to position [0, 0]
click at [628, 13] on button "Library" at bounding box center [635, 13] width 40 height 13
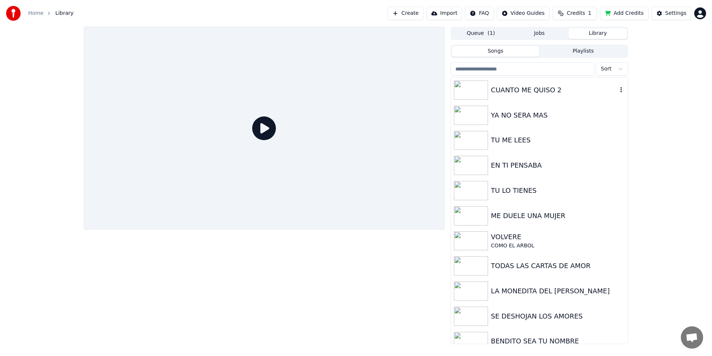
click at [493, 91] on div "CUANTO ME QUISO 2" at bounding box center [554, 90] width 126 height 10
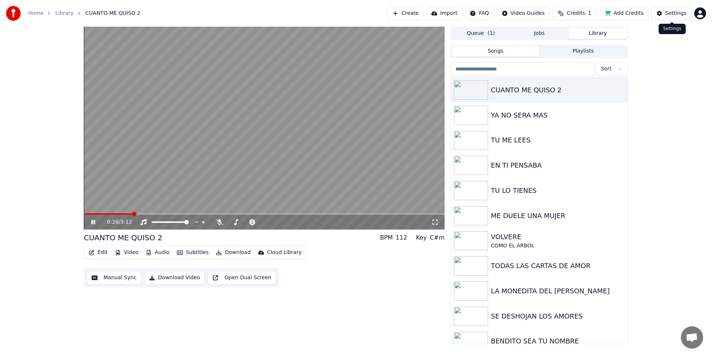
click at [677, 13] on div "Settings" at bounding box center [675, 13] width 21 height 7
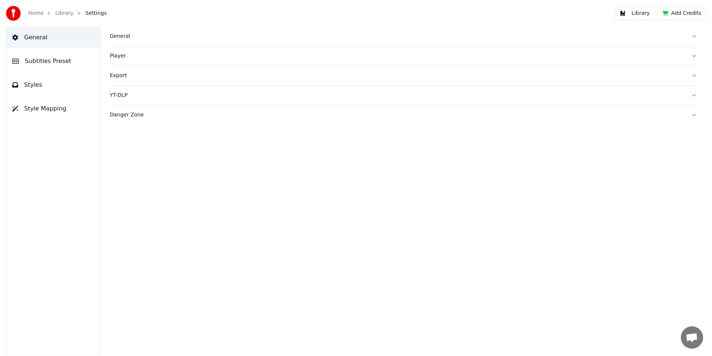
click at [49, 62] on span "Subtitles Preset" at bounding box center [48, 61] width 46 height 9
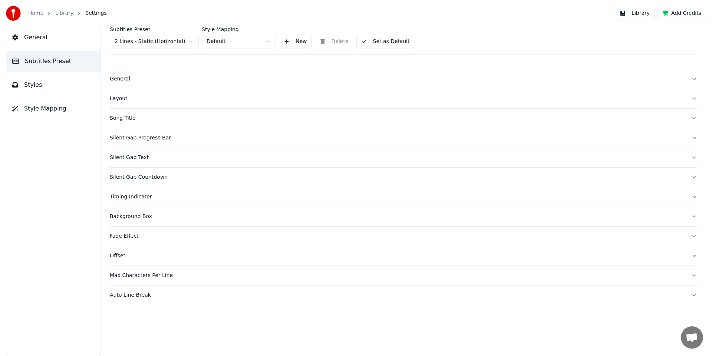
click at [155, 42] on html "Home Library Settings Library Add Credits General Subtitles Preset Styles Style…" at bounding box center [356, 178] width 712 height 356
click at [121, 99] on div "Song Title" at bounding box center [398, 98] width 576 height 7
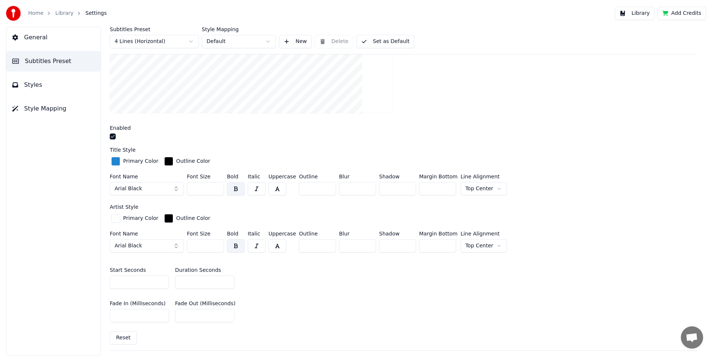
scroll to position [338, 0]
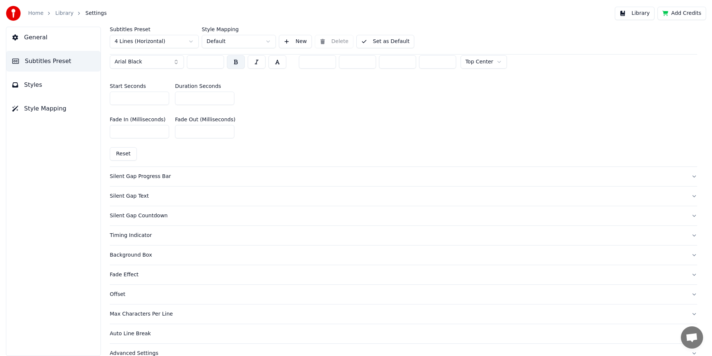
click at [119, 150] on button "Reset" at bounding box center [123, 153] width 27 height 13
click at [119, 154] on button "Reset" at bounding box center [123, 153] width 27 height 13
click at [121, 153] on button "Reset" at bounding box center [123, 153] width 27 height 13
click at [122, 153] on button "Reset" at bounding box center [123, 153] width 27 height 13
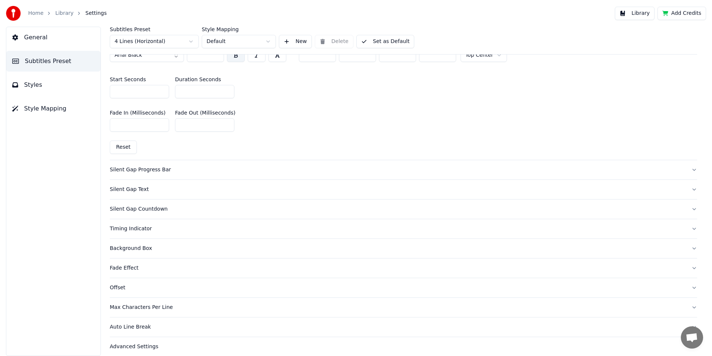
scroll to position [349, 0]
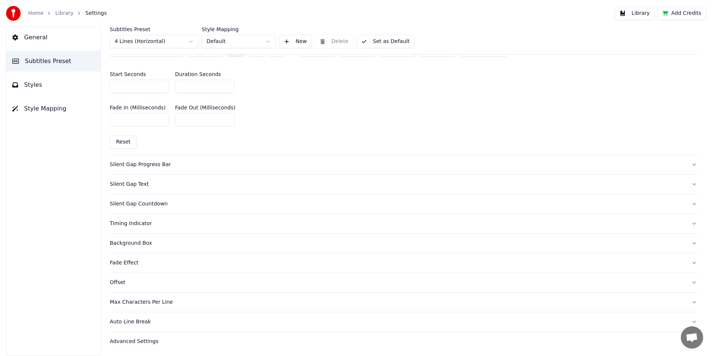
click at [132, 184] on div "Silent Gap Text" at bounding box center [398, 184] width 576 height 7
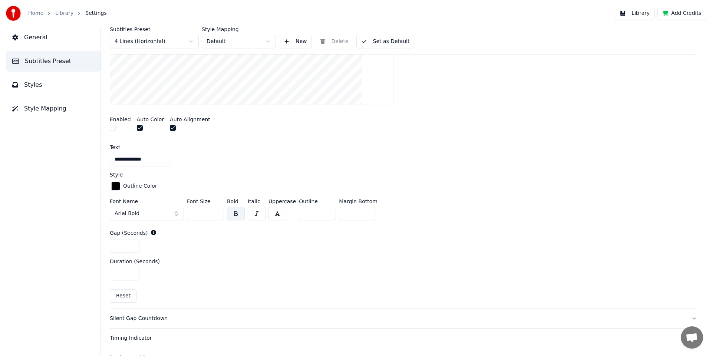
scroll to position [316, 0]
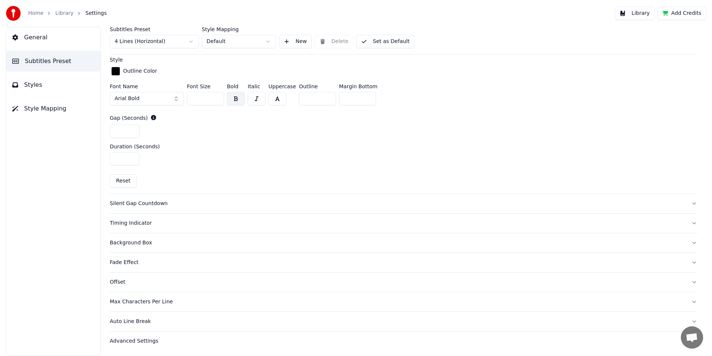
click at [131, 262] on div "Fade Effect" at bounding box center [398, 262] width 576 height 7
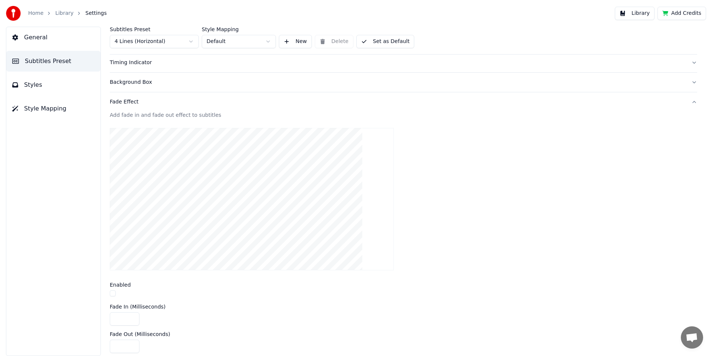
scroll to position [0, 0]
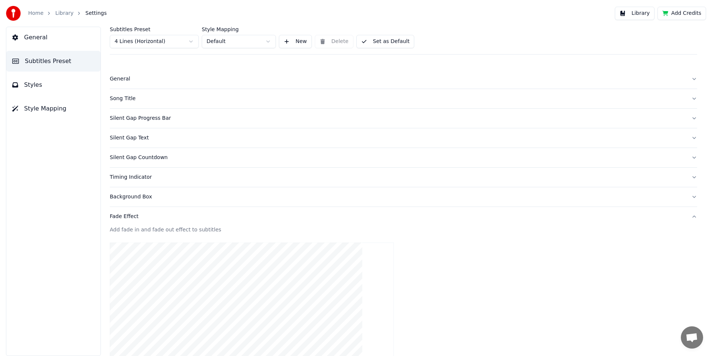
click at [635, 16] on button "Library" at bounding box center [635, 13] width 40 height 13
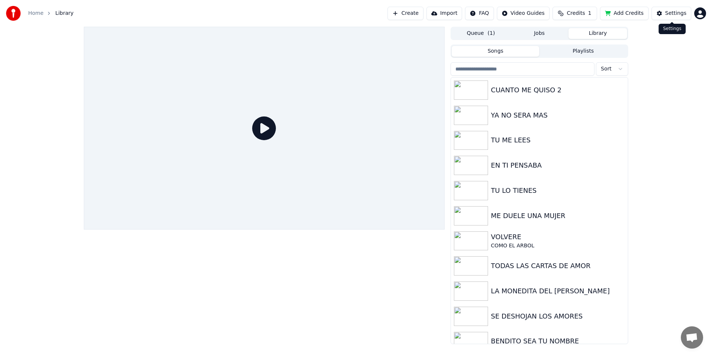
click at [665, 14] on button "Settings" at bounding box center [672, 13] width 40 height 13
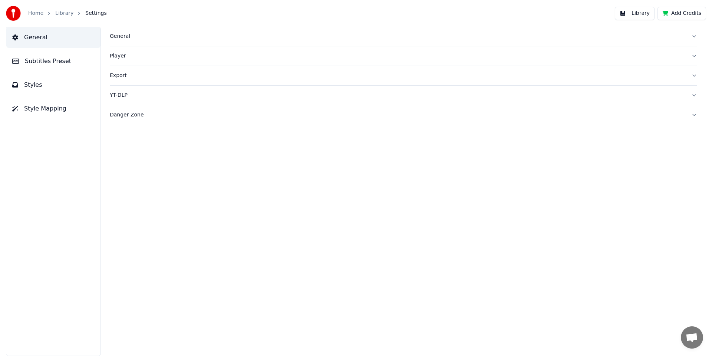
click at [639, 16] on button "Library" at bounding box center [635, 13] width 40 height 13
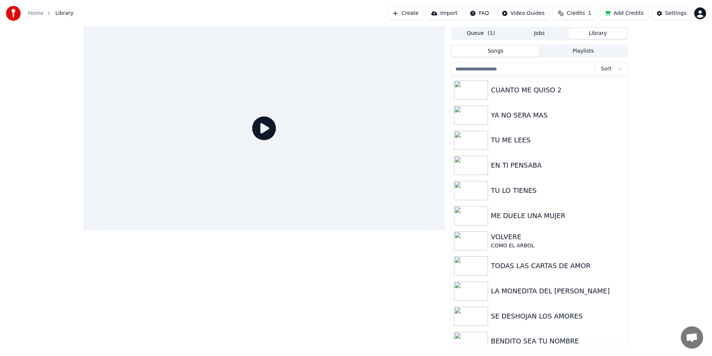
click at [261, 129] on icon at bounding box center [264, 128] width 24 height 24
click at [500, 86] on div "CUANTO ME QUISO 2" at bounding box center [554, 90] width 126 height 10
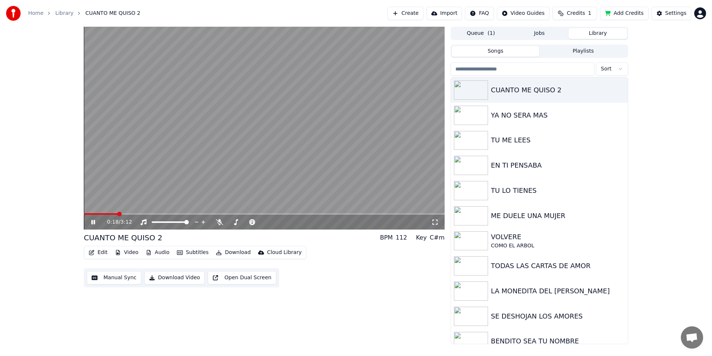
click at [117, 214] on span at bounding box center [264, 213] width 361 height 1
click at [673, 12] on div "Settings" at bounding box center [675, 13] width 21 height 7
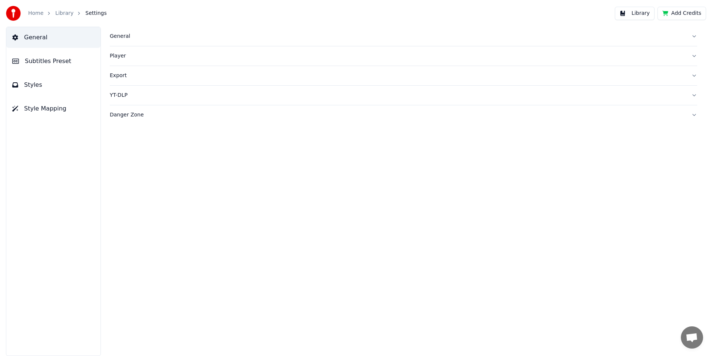
click at [37, 62] on span "Subtitles Preset" at bounding box center [48, 61] width 46 height 9
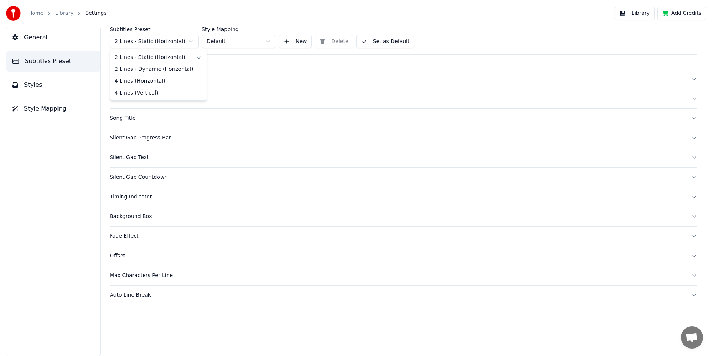
click at [174, 42] on html "Home Library Settings Library Add Credits General Subtitles Preset Styles Style…" at bounding box center [356, 178] width 712 height 356
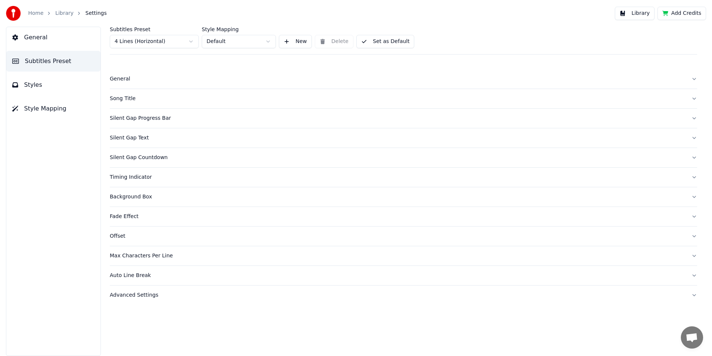
drag, startPoint x: 381, startPoint y: 40, endPoint x: 385, endPoint y: 43, distance: 5.0
click at [381, 40] on button "Set as Default" at bounding box center [385, 41] width 58 height 13
click at [376, 40] on button "Done" at bounding box center [373, 41] width 35 height 13
click at [686, 7] on button "Add Credits" at bounding box center [682, 13] width 49 height 13
click at [634, 11] on button "Library" at bounding box center [635, 13] width 40 height 13
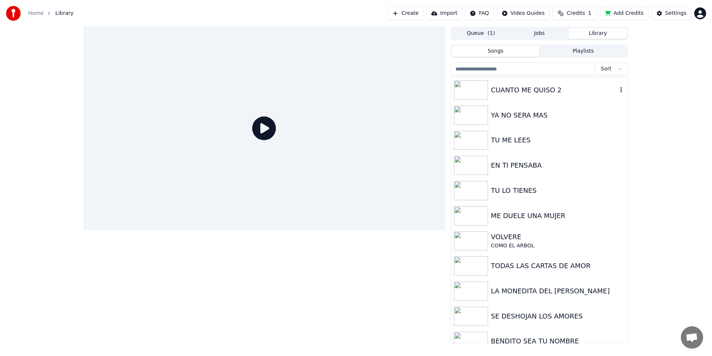
click at [515, 93] on div "CUANTO ME QUISO 2" at bounding box center [554, 90] width 126 height 10
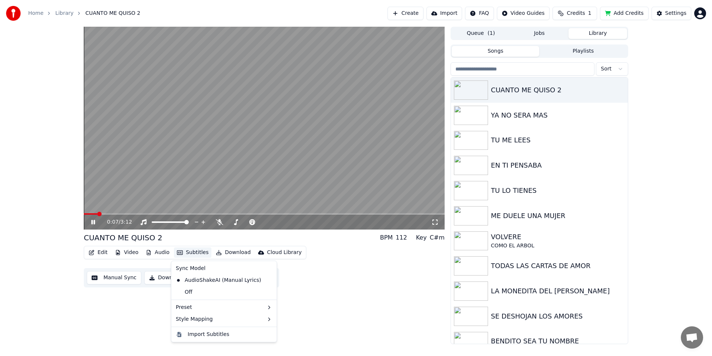
click at [178, 254] on icon "button" at bounding box center [180, 252] width 6 height 5
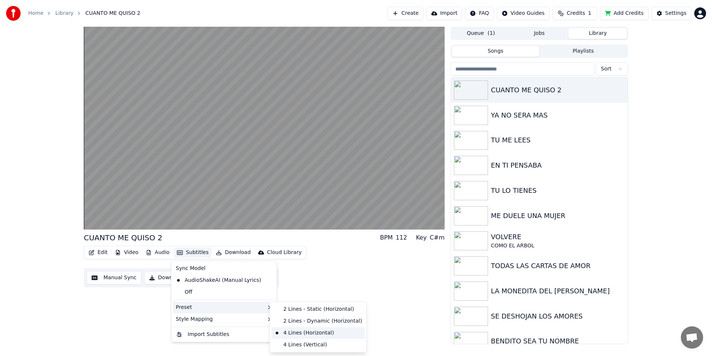
click at [294, 336] on div "4 Lines (Horizontal)" at bounding box center [318, 333] width 93 height 12
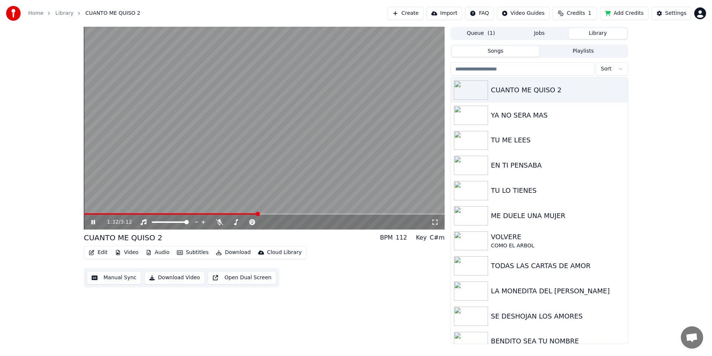
click at [94, 221] on icon at bounding box center [93, 222] width 4 height 4
